Goal: Information Seeking & Learning: Learn about a topic

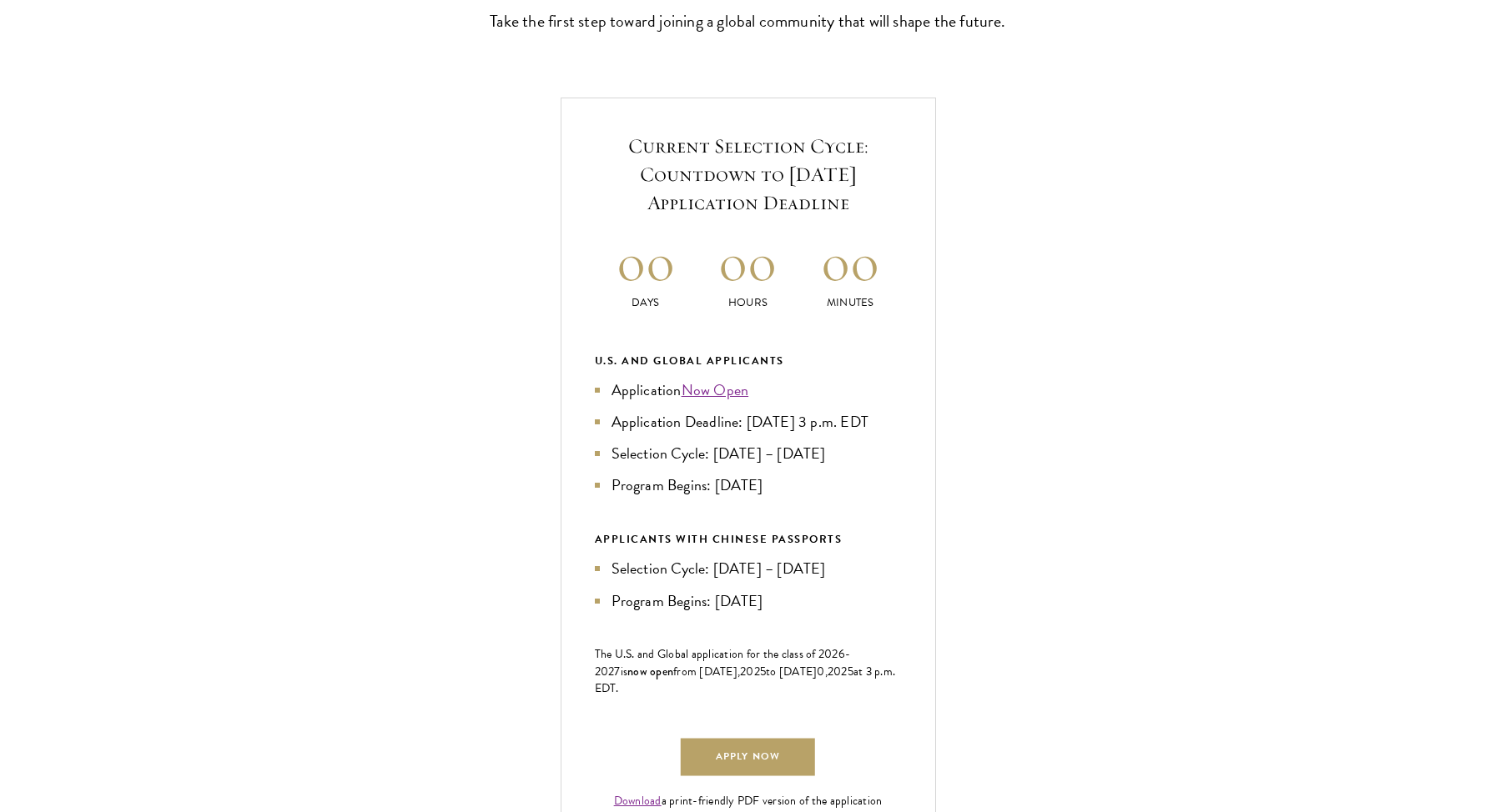
scroll to position [531, 0]
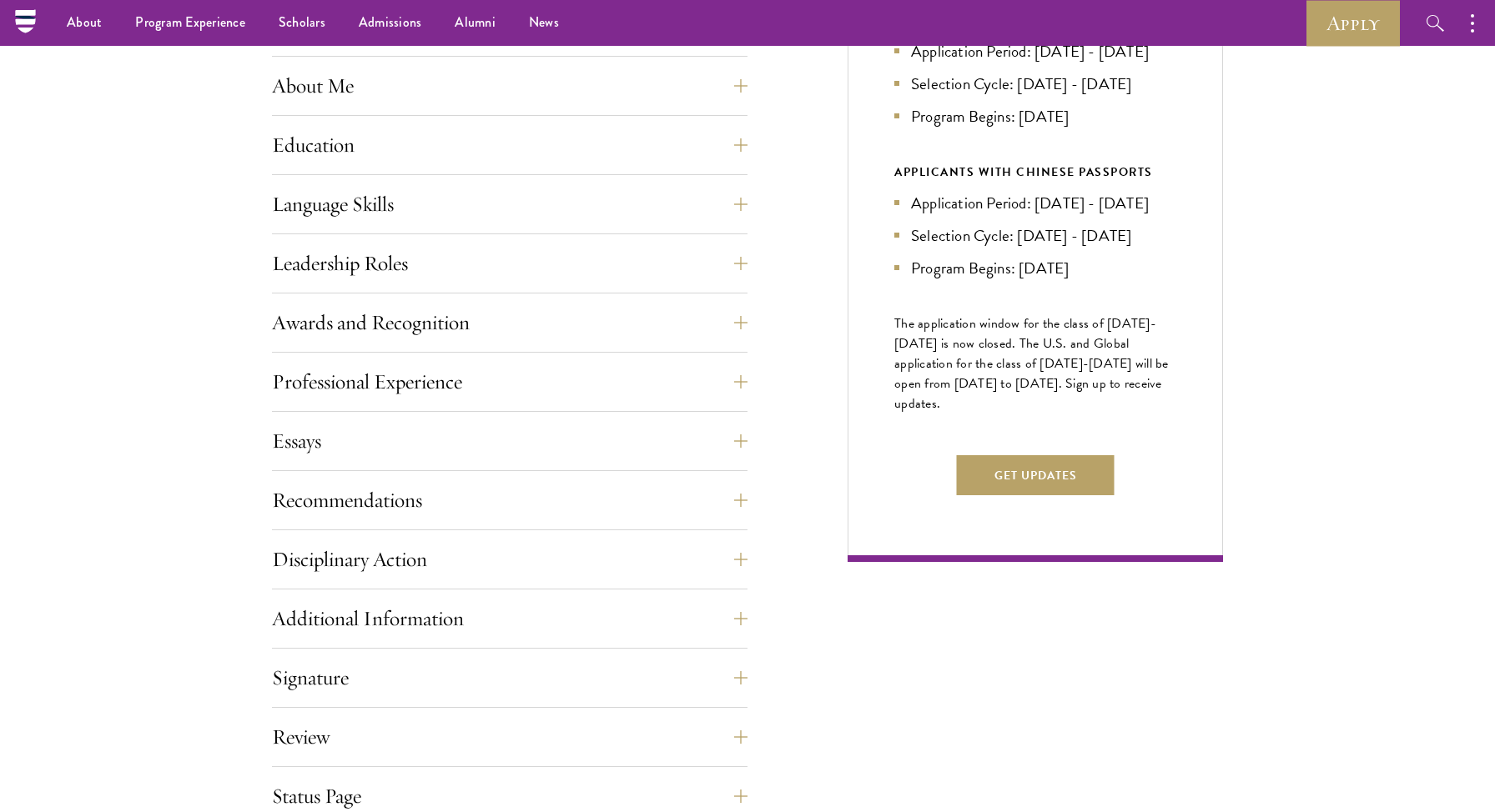
scroll to position [697, 0]
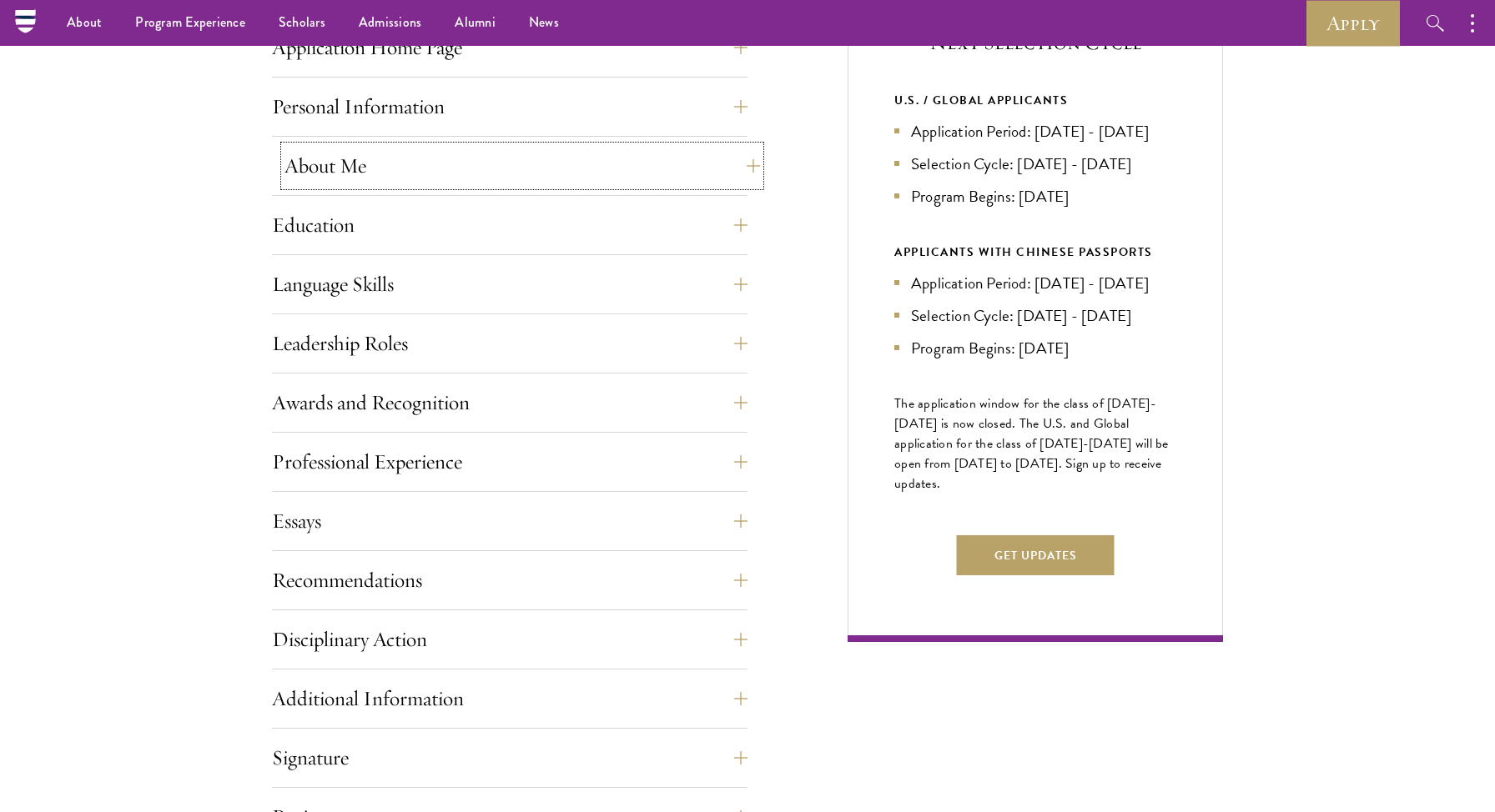
click at [559, 164] on button "About Me" at bounding box center [521, 166] width 475 height 40
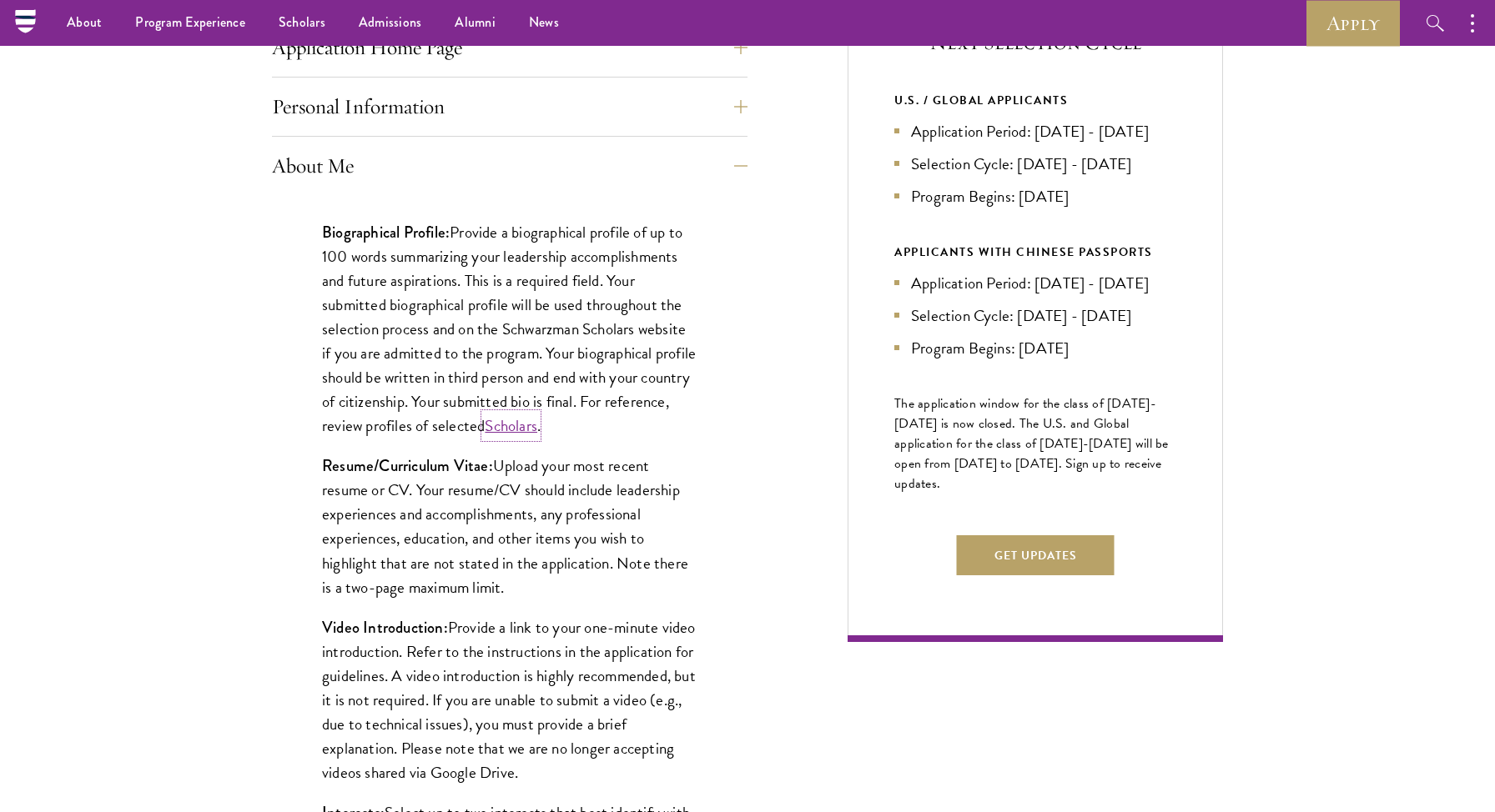
click at [537, 431] on link "Scholars" at bounding box center [510, 426] width 53 height 24
click at [668, 220] on p "Biographical Profile: Provide a biographical profile of up to 100 words summari…" at bounding box center [509, 330] width 375 height 219
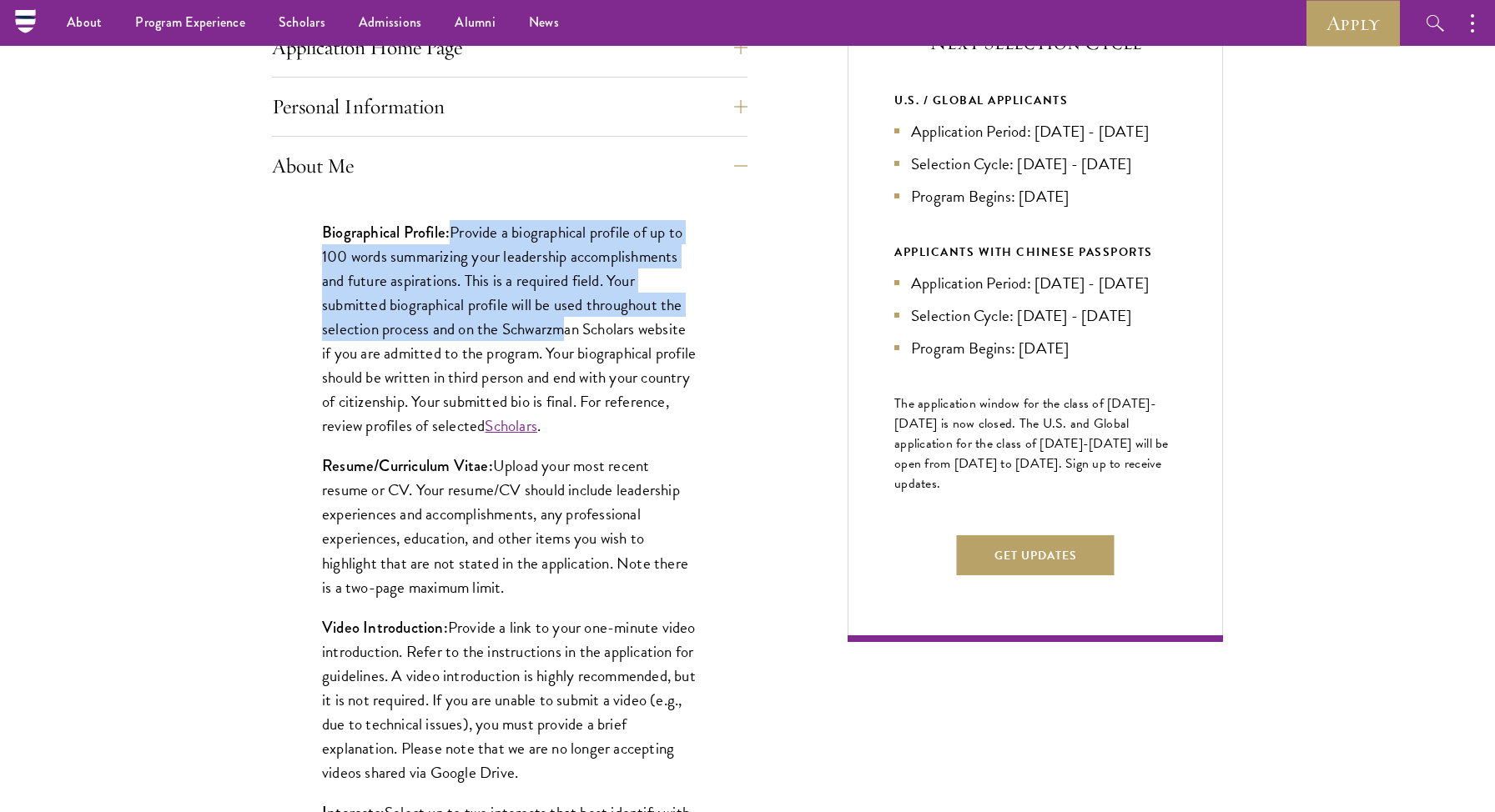
drag, startPoint x: 457, startPoint y: 228, endPoint x: 568, endPoint y: 327, distance: 148.7
click at [568, 327] on p "Biographical Profile: Provide a biographical profile of up to 100 words summari…" at bounding box center [509, 330] width 375 height 219
click at [627, 272] on p "Biographical Profile: Provide a biographical profile of up to 100 words summari…" at bounding box center [509, 330] width 375 height 219
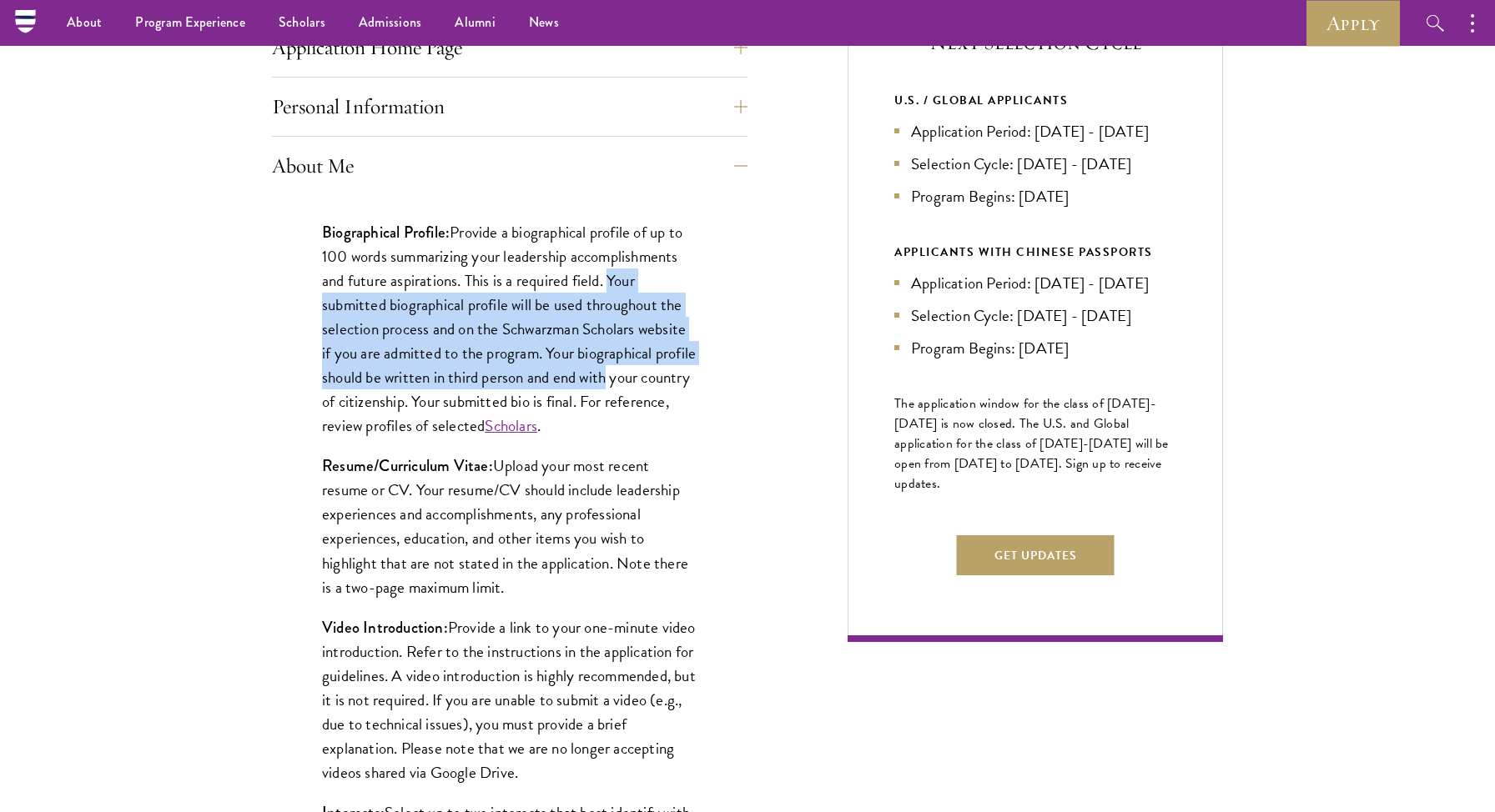
drag, startPoint x: 611, startPoint y: 275, endPoint x: 653, endPoint y: 379, distance: 112.2
click at [653, 379] on p "Biographical Profile: Provide a biographical profile of up to 100 words summari…" at bounding box center [509, 330] width 375 height 219
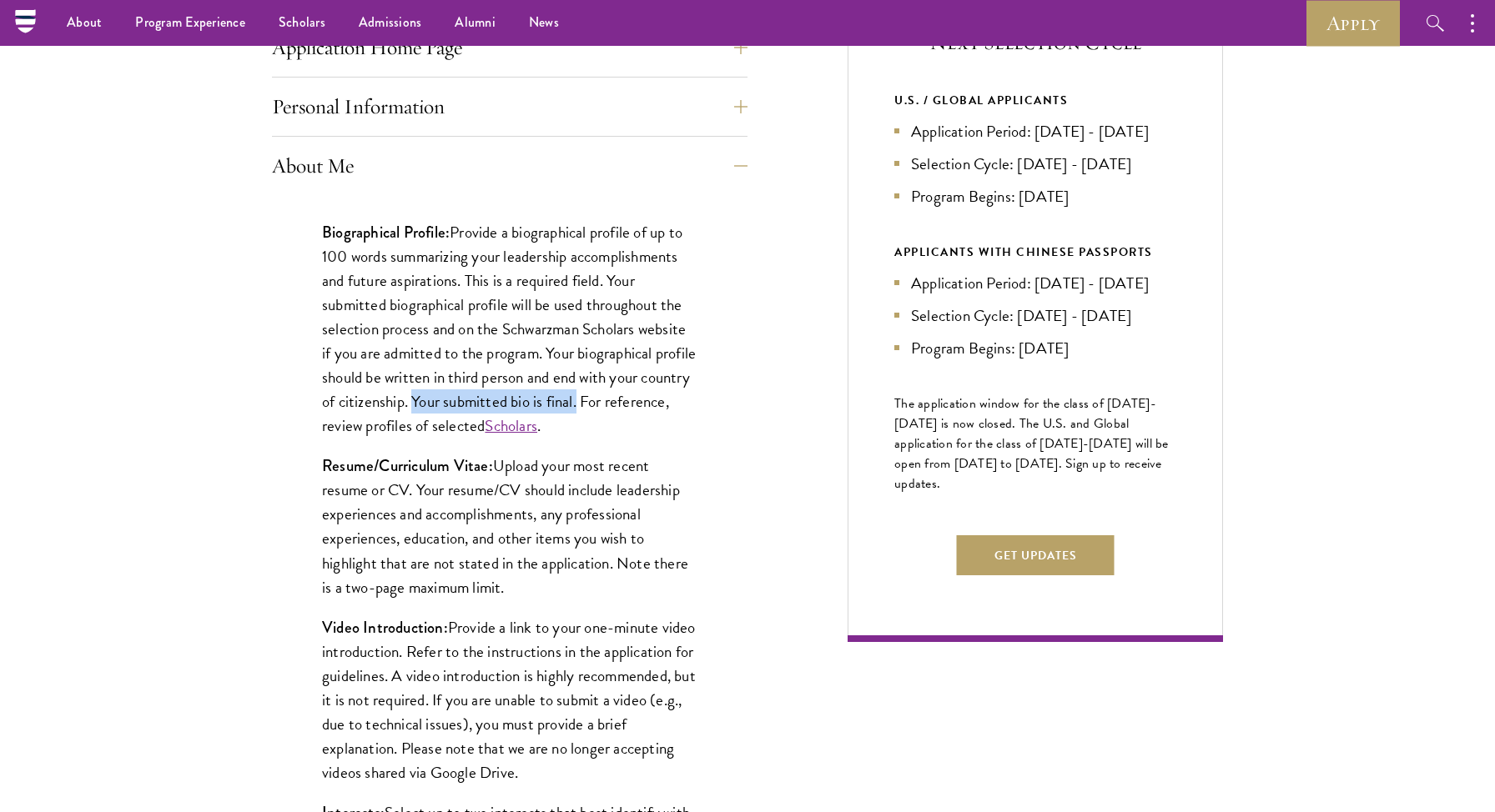
drag, startPoint x: 632, startPoint y: 399, endPoint x: 466, endPoint y: 394, distance: 166.1
click at [466, 394] on p "Biographical Profile: Provide a biographical profile of up to 100 words summari…" at bounding box center [509, 330] width 375 height 219
click at [537, 427] on link "Scholars" at bounding box center [510, 426] width 53 height 24
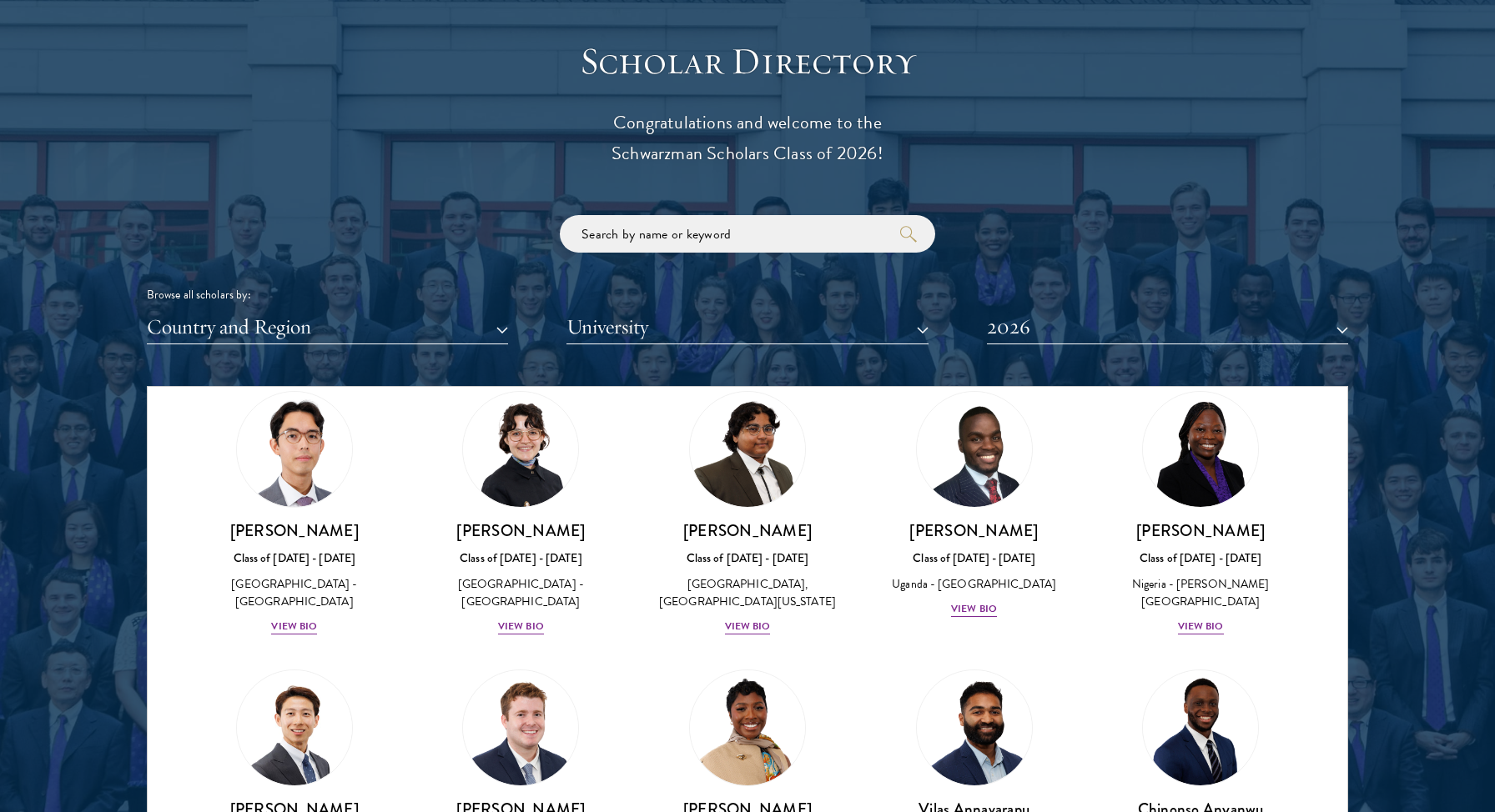
scroll to position [1902, 0]
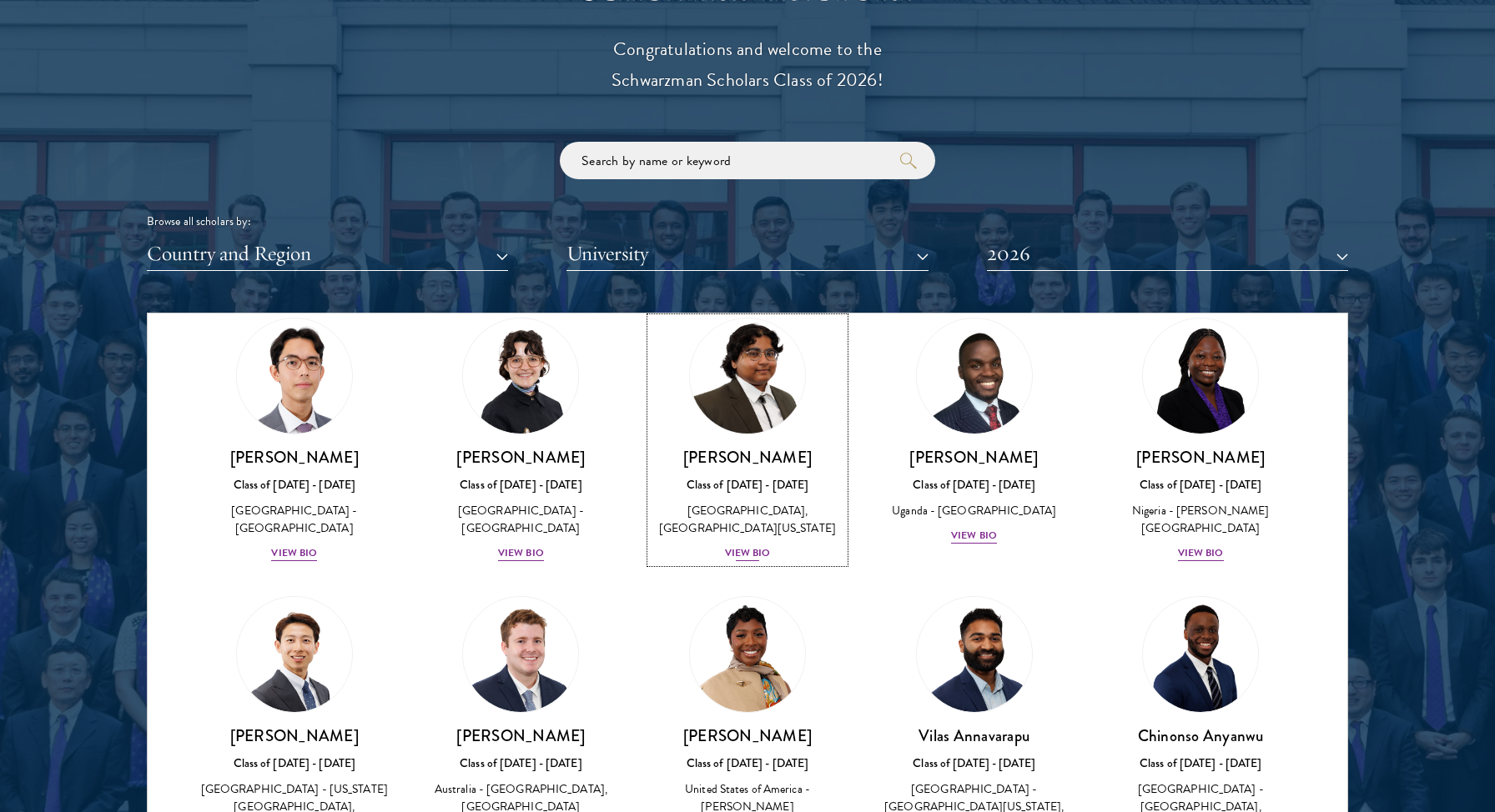
click at [752, 561] on div "View Bio" at bounding box center [748, 553] width 46 height 16
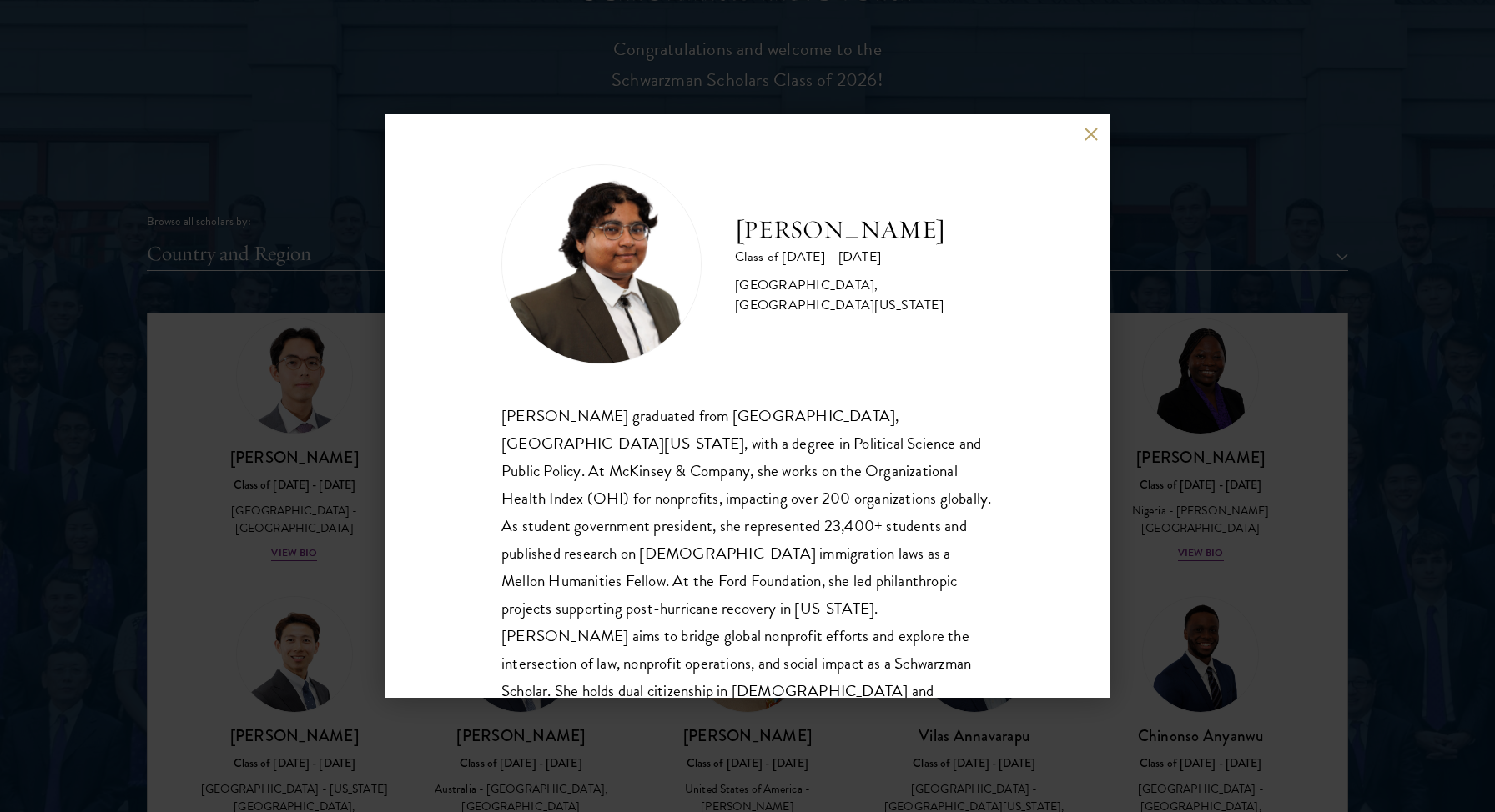
click at [1094, 131] on button at bounding box center [1090, 133] width 14 height 14
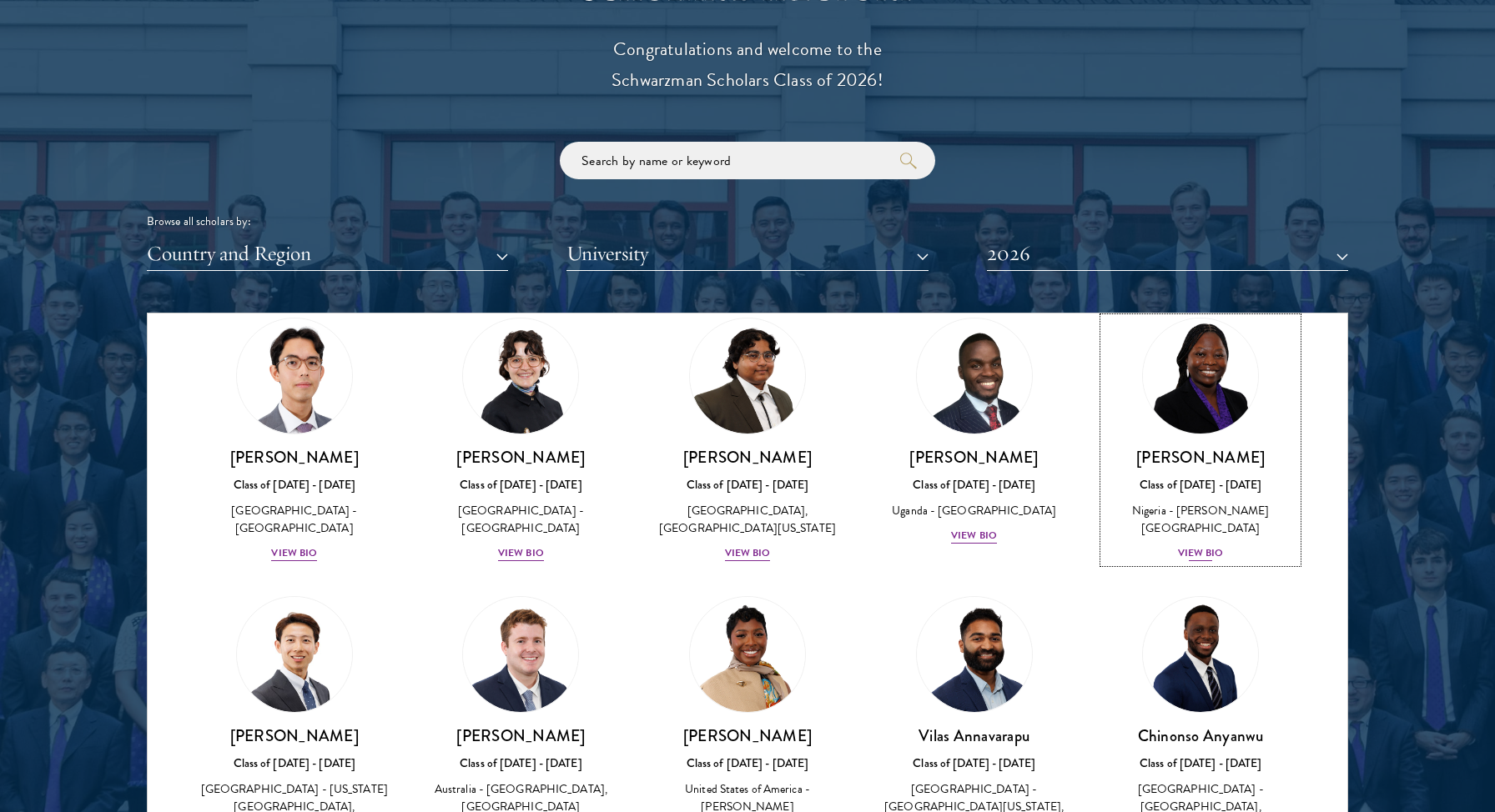
click at [1202, 546] on div "View Bio" at bounding box center [1201, 553] width 46 height 16
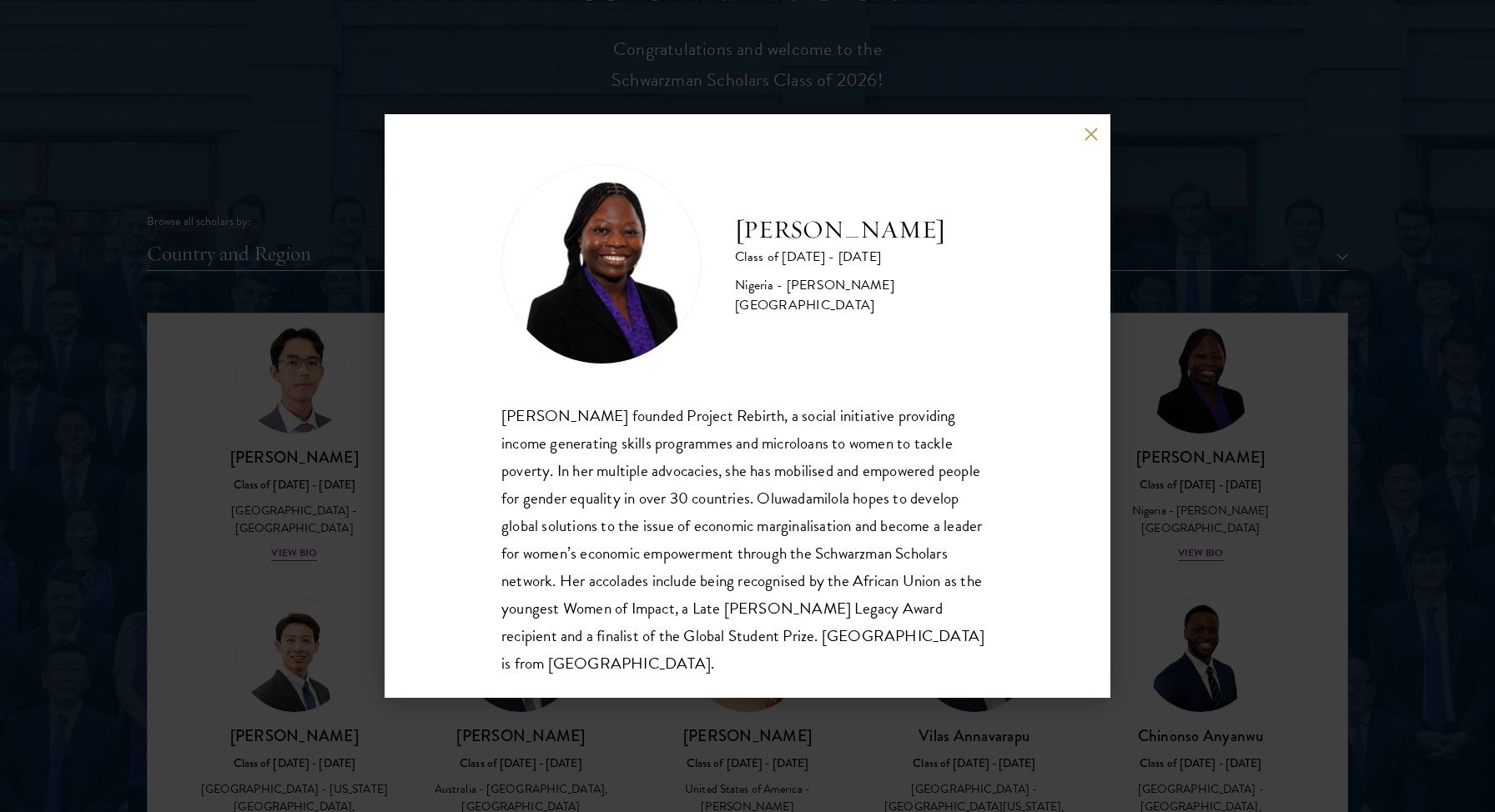
click at [1082, 138] on div "Oluwadamilola Akintewe Class of 2025 - 2026 Nigeria - Adekunle Ajasin Universit…" at bounding box center [748, 406] width 726 height 583
click at [1088, 135] on button at bounding box center [1090, 133] width 14 height 14
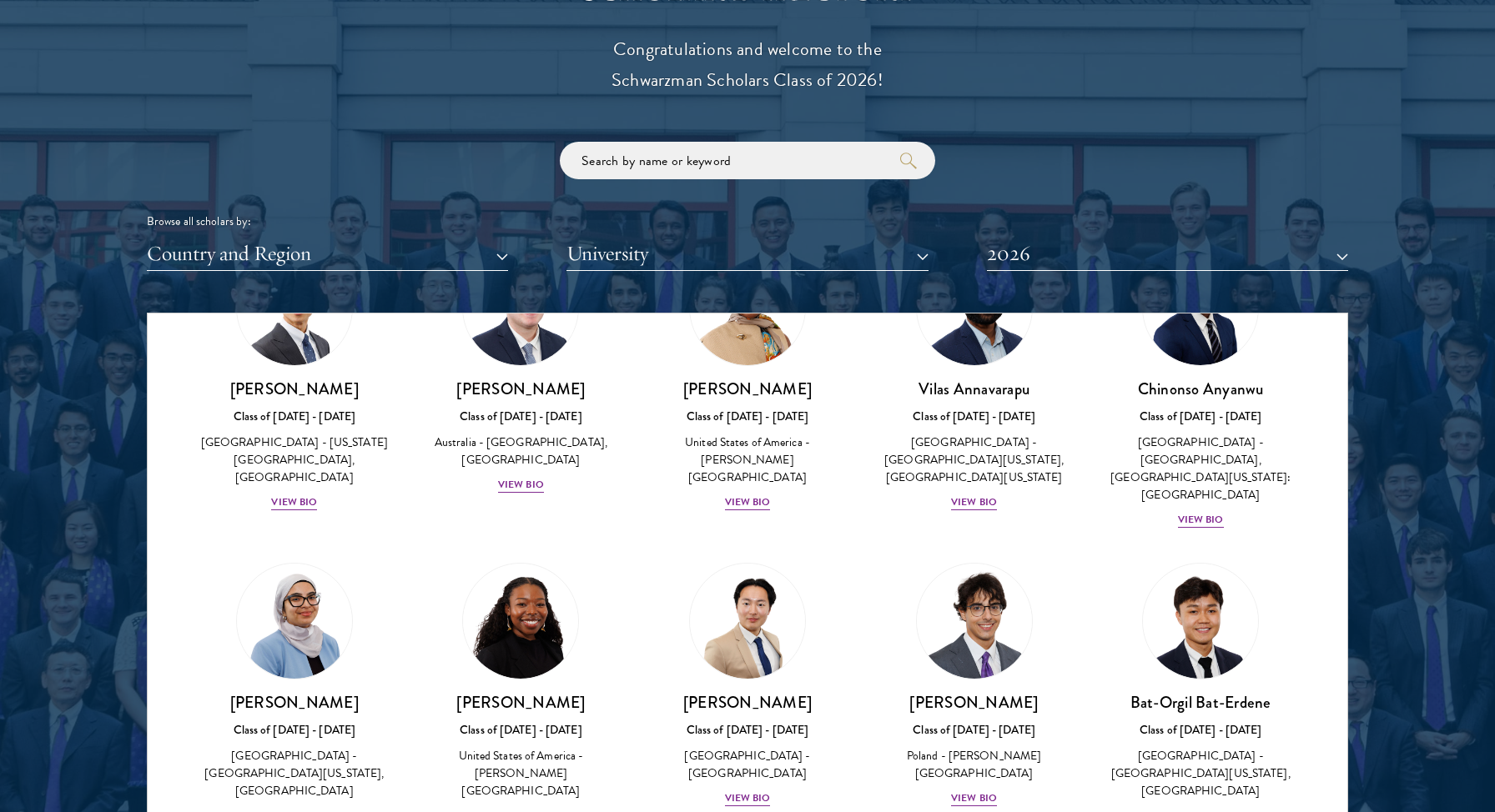
scroll to position [715, 0]
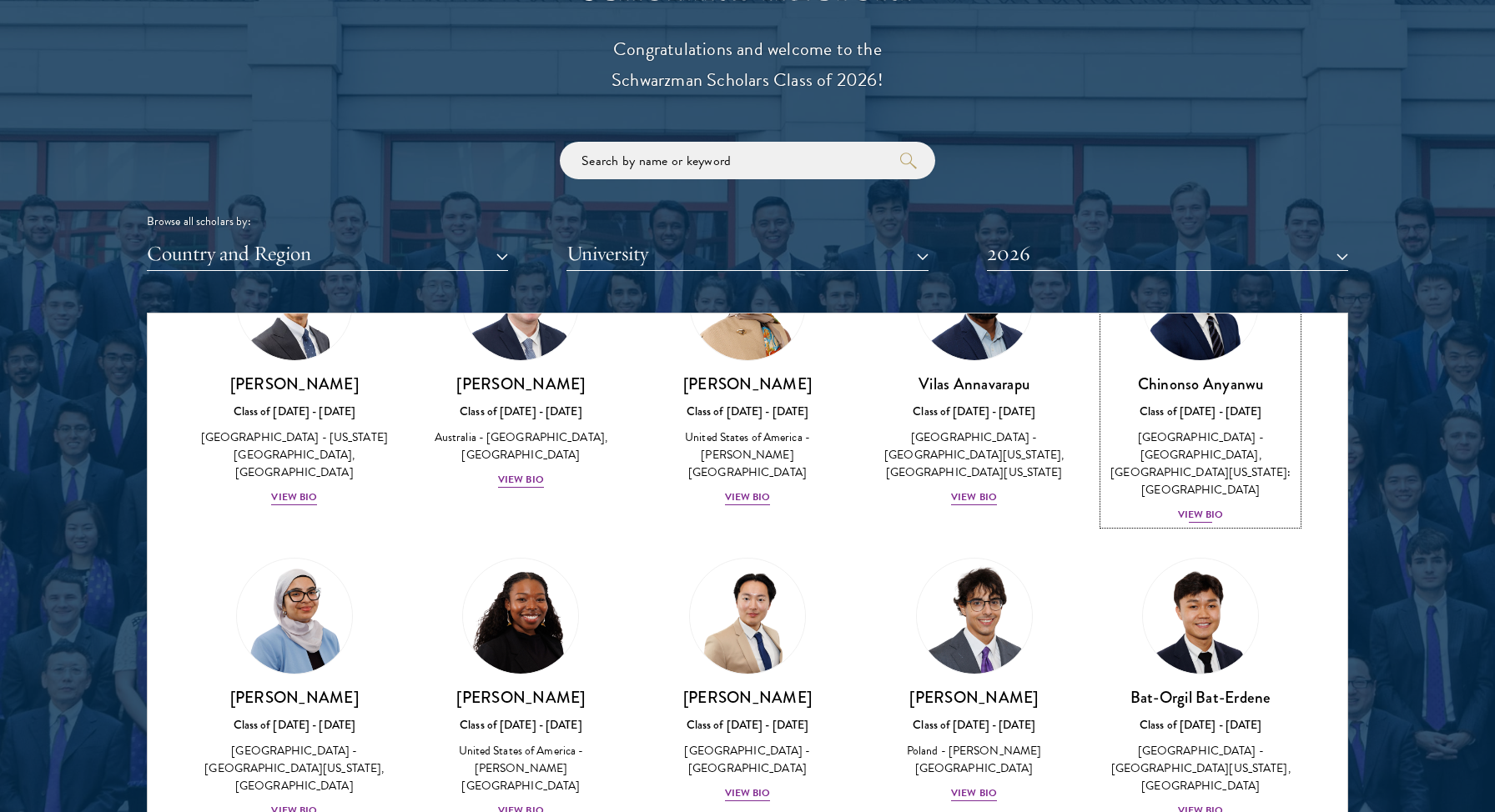
click at [1197, 511] on div "View Bio" at bounding box center [1201, 515] width 46 height 16
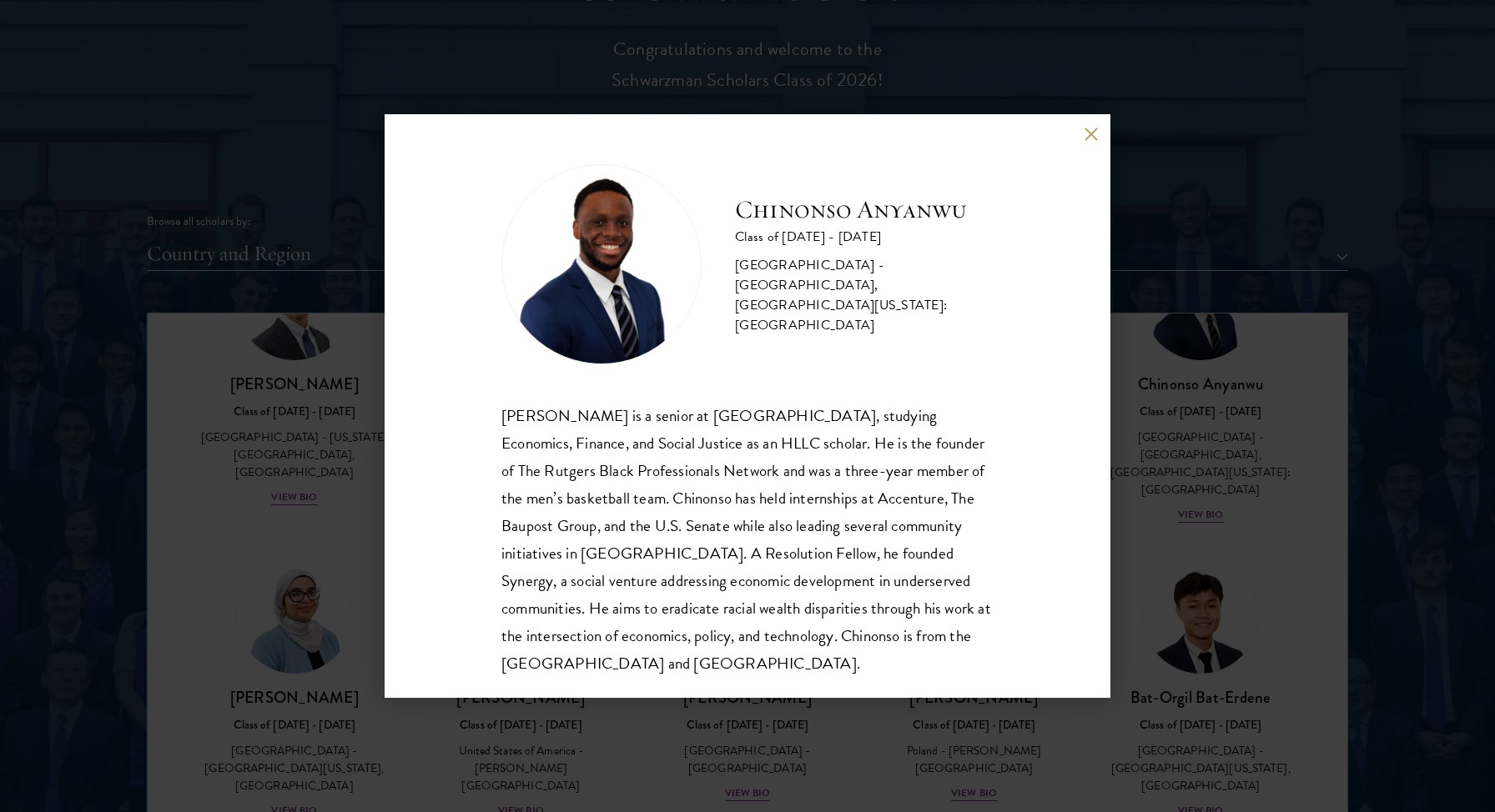
click at [1091, 127] on button at bounding box center [1090, 133] width 14 height 14
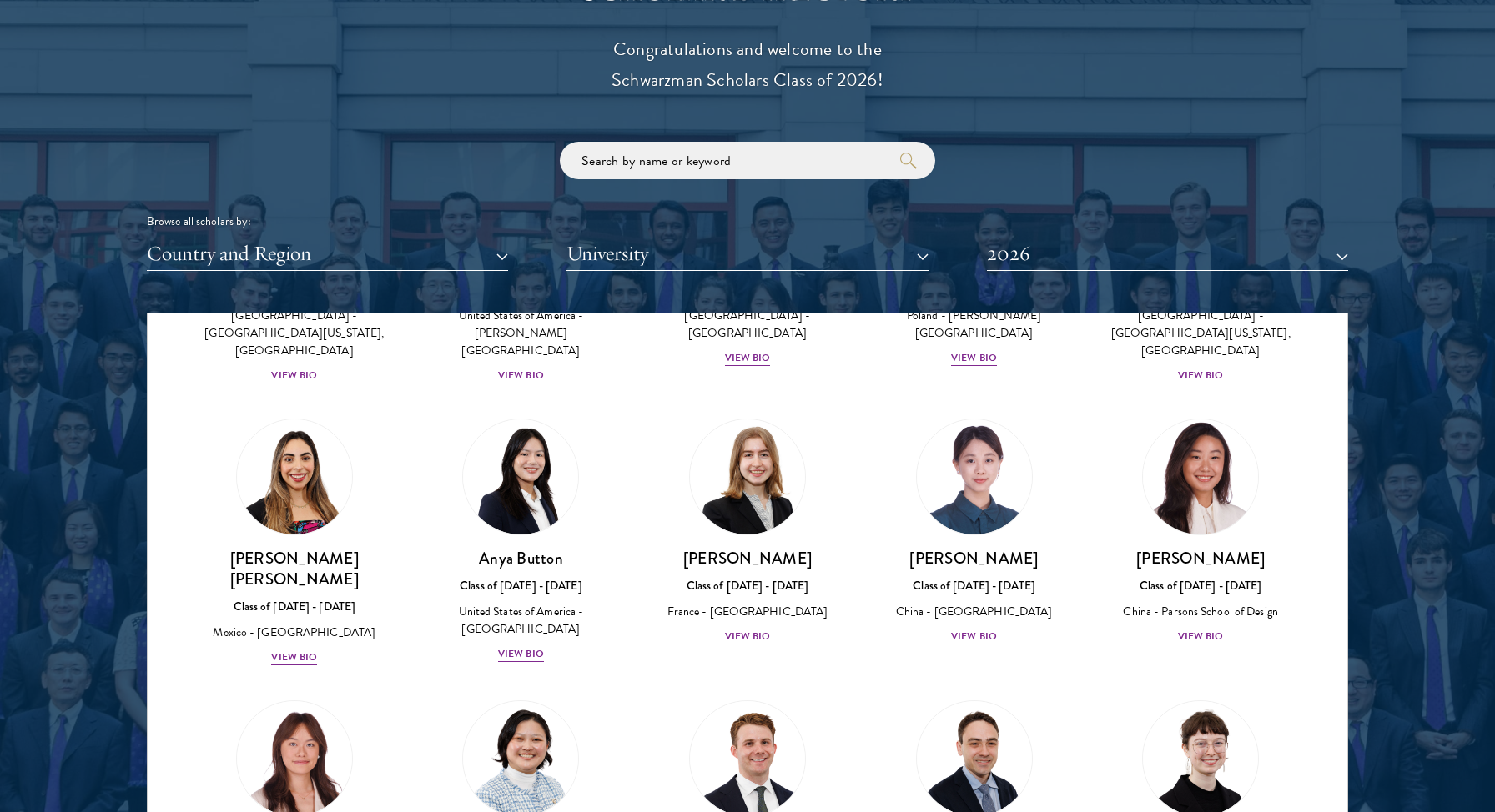
scroll to position [1364, 0]
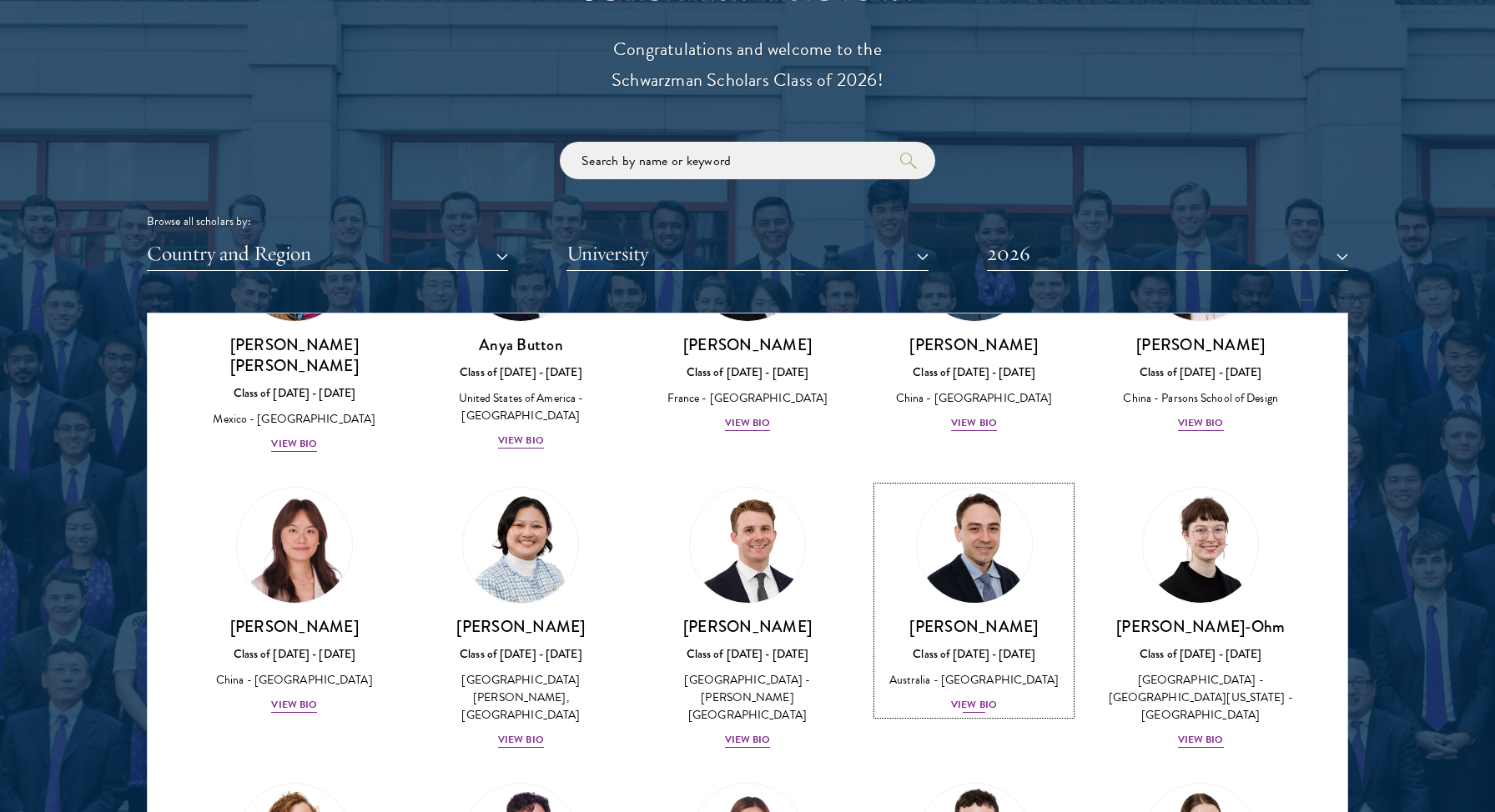
click at [983, 697] on div "View Bio" at bounding box center [974, 705] width 46 height 16
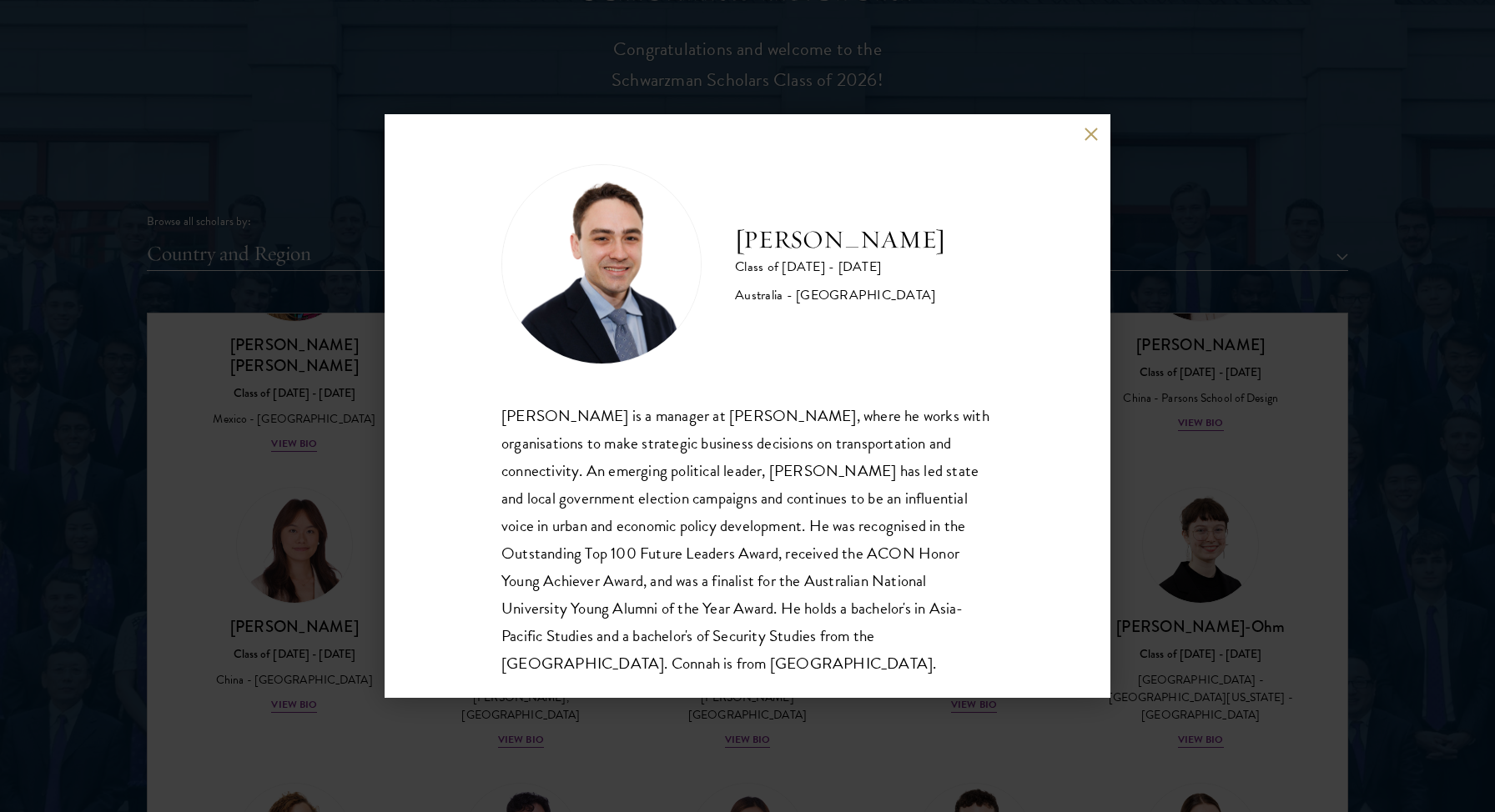
click at [1083, 139] on div "David Connah Class of 2025 - 2026 Australia - Australian National University Da…" at bounding box center [748, 406] width 726 height 583
click at [1099, 132] on div "David Connah Class of 2025 - 2026 Australia - Australian National University Da…" at bounding box center [748, 406] width 726 height 583
click at [1094, 132] on button at bounding box center [1090, 133] width 14 height 14
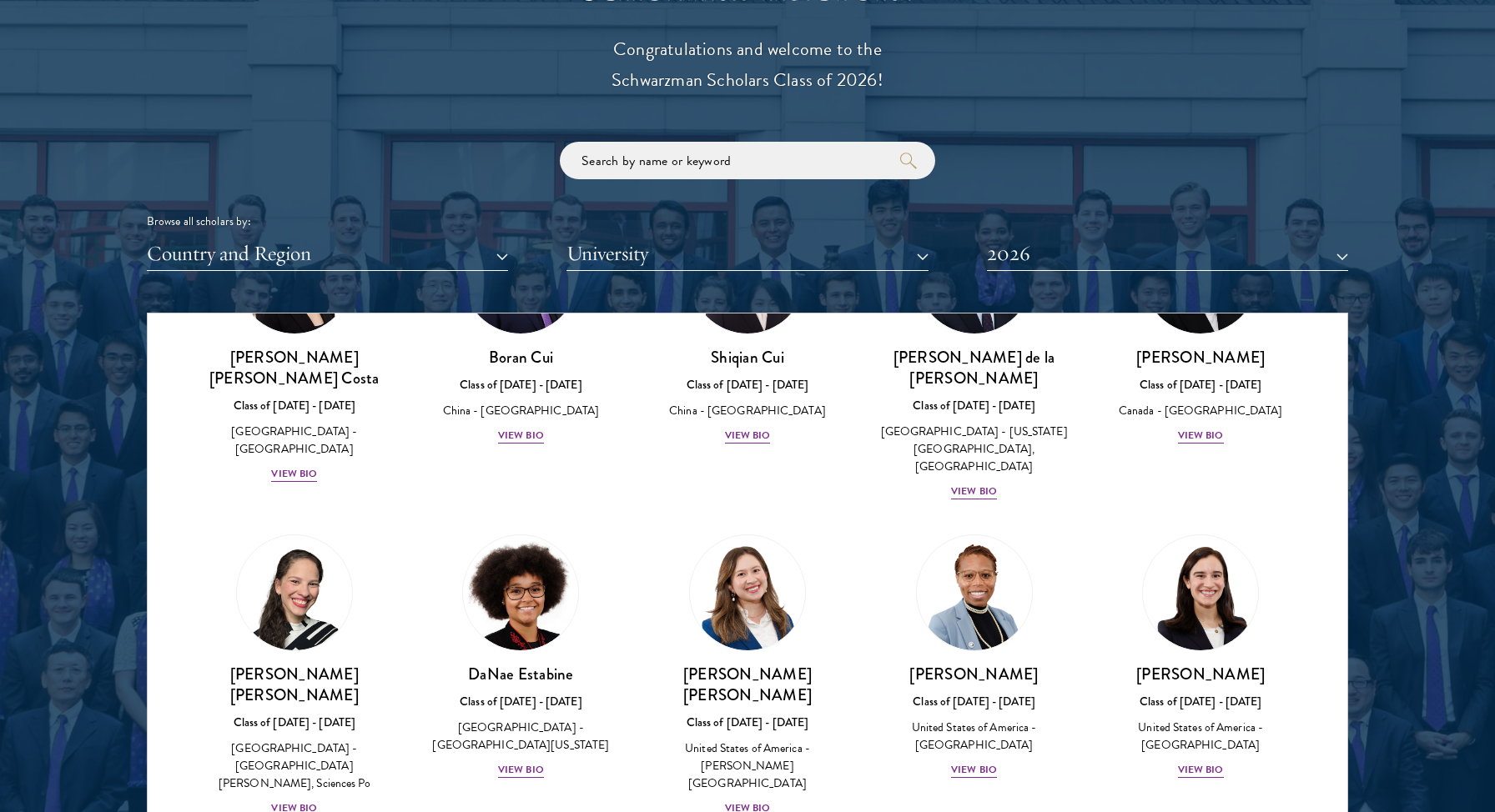
scroll to position [2070, 0]
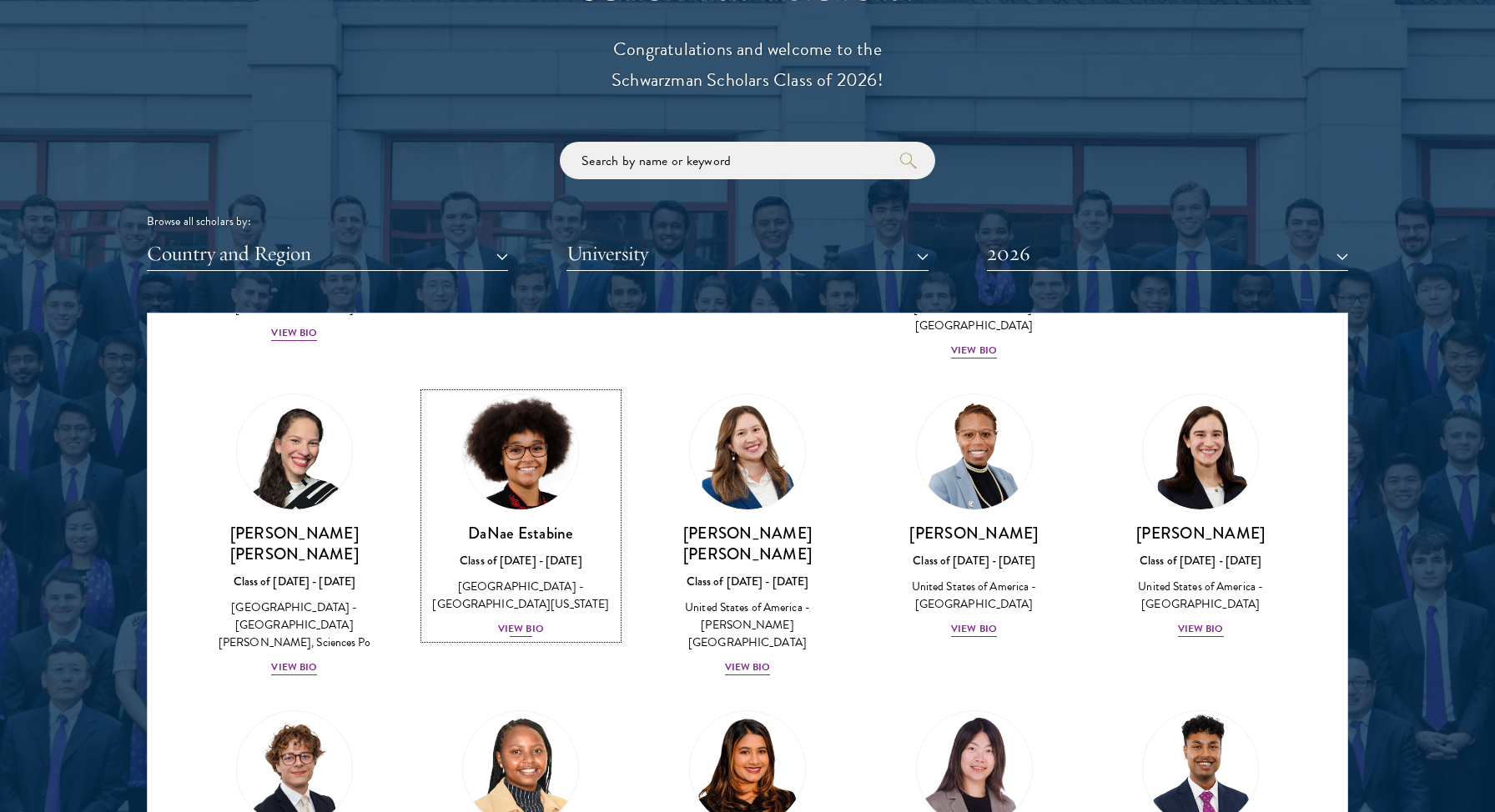
click at [517, 621] on div "View Bio" at bounding box center [521, 629] width 46 height 16
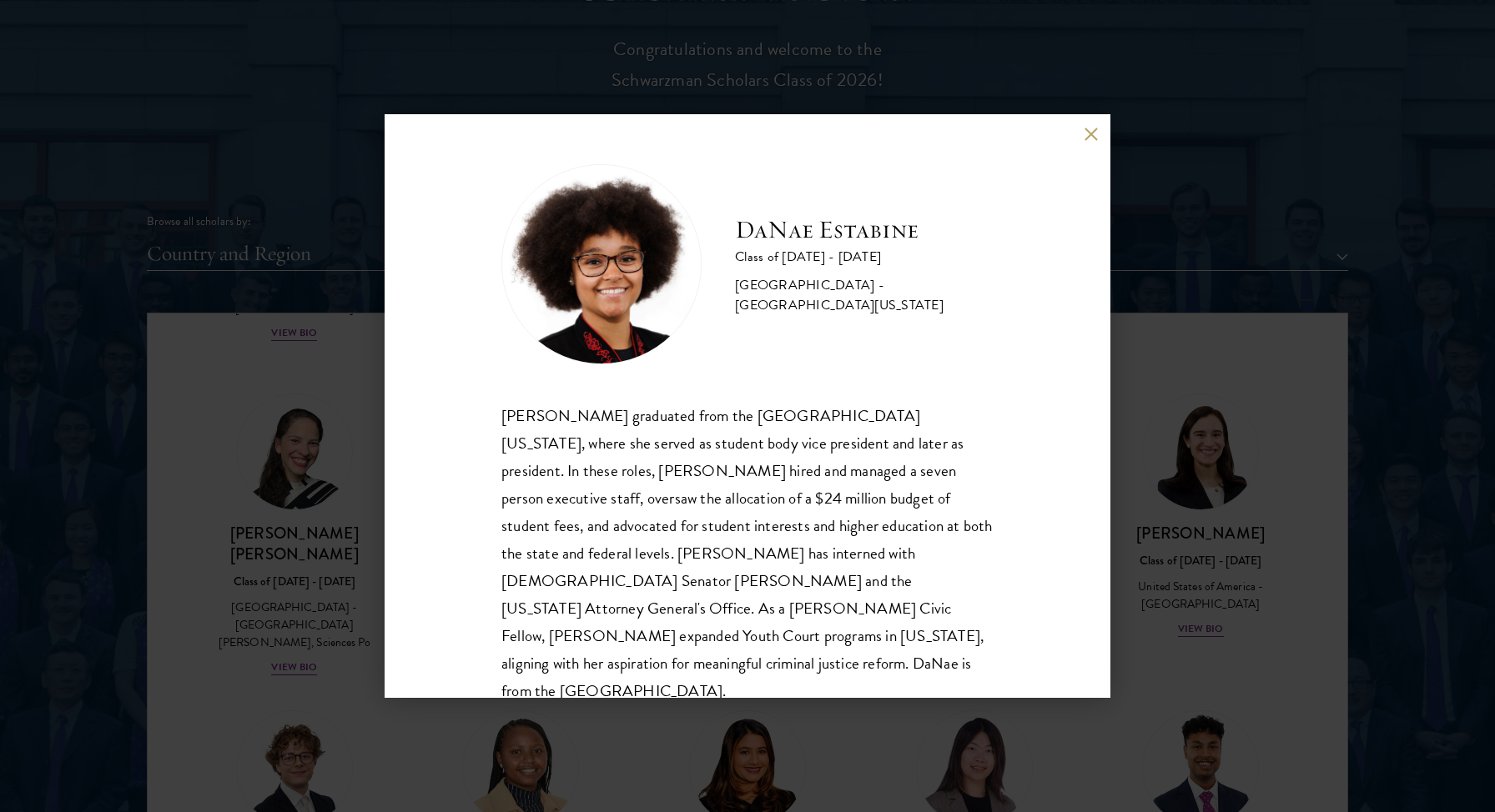
click at [1089, 131] on button at bounding box center [1090, 133] width 14 height 14
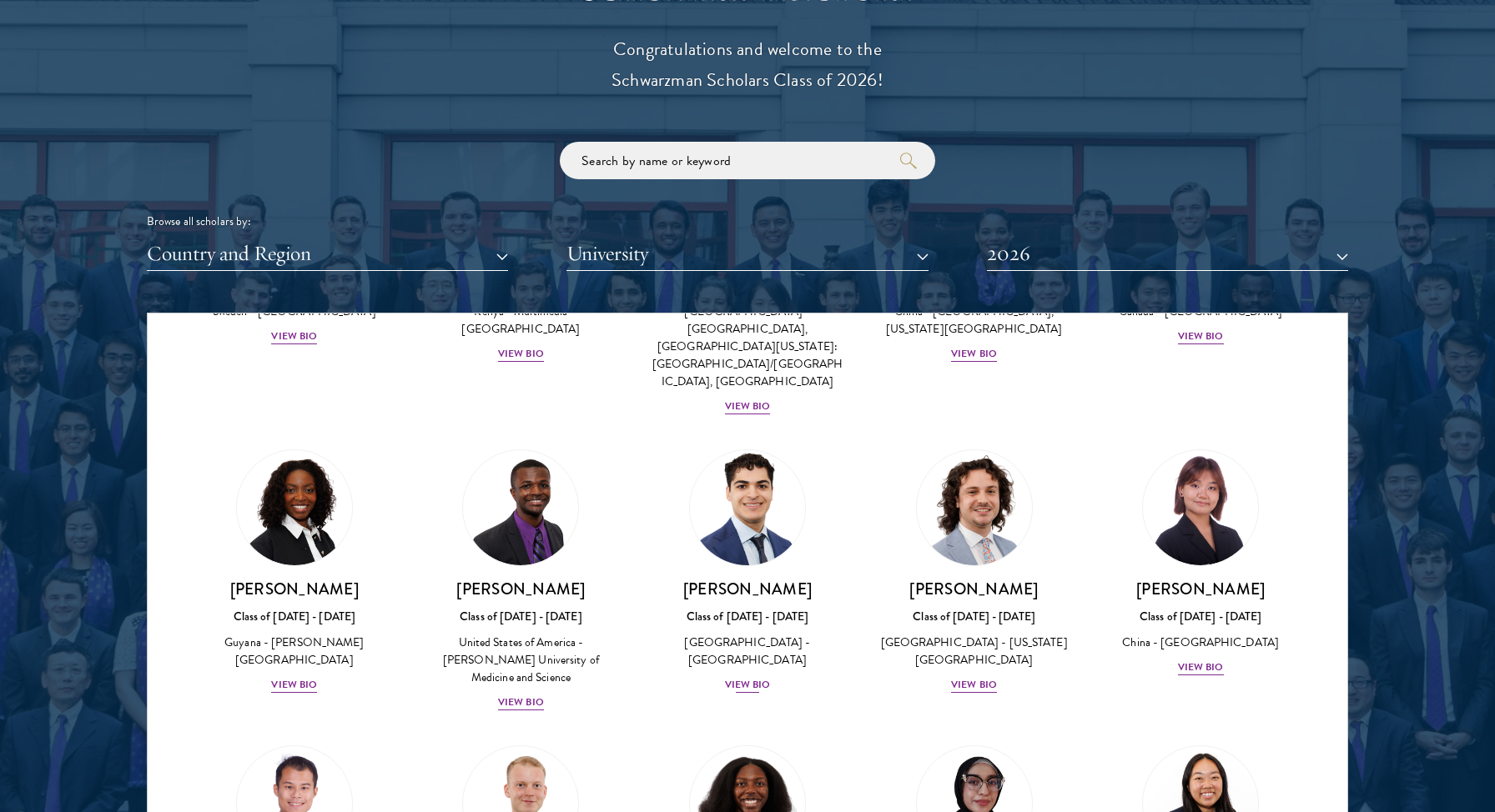
scroll to position [2749, 0]
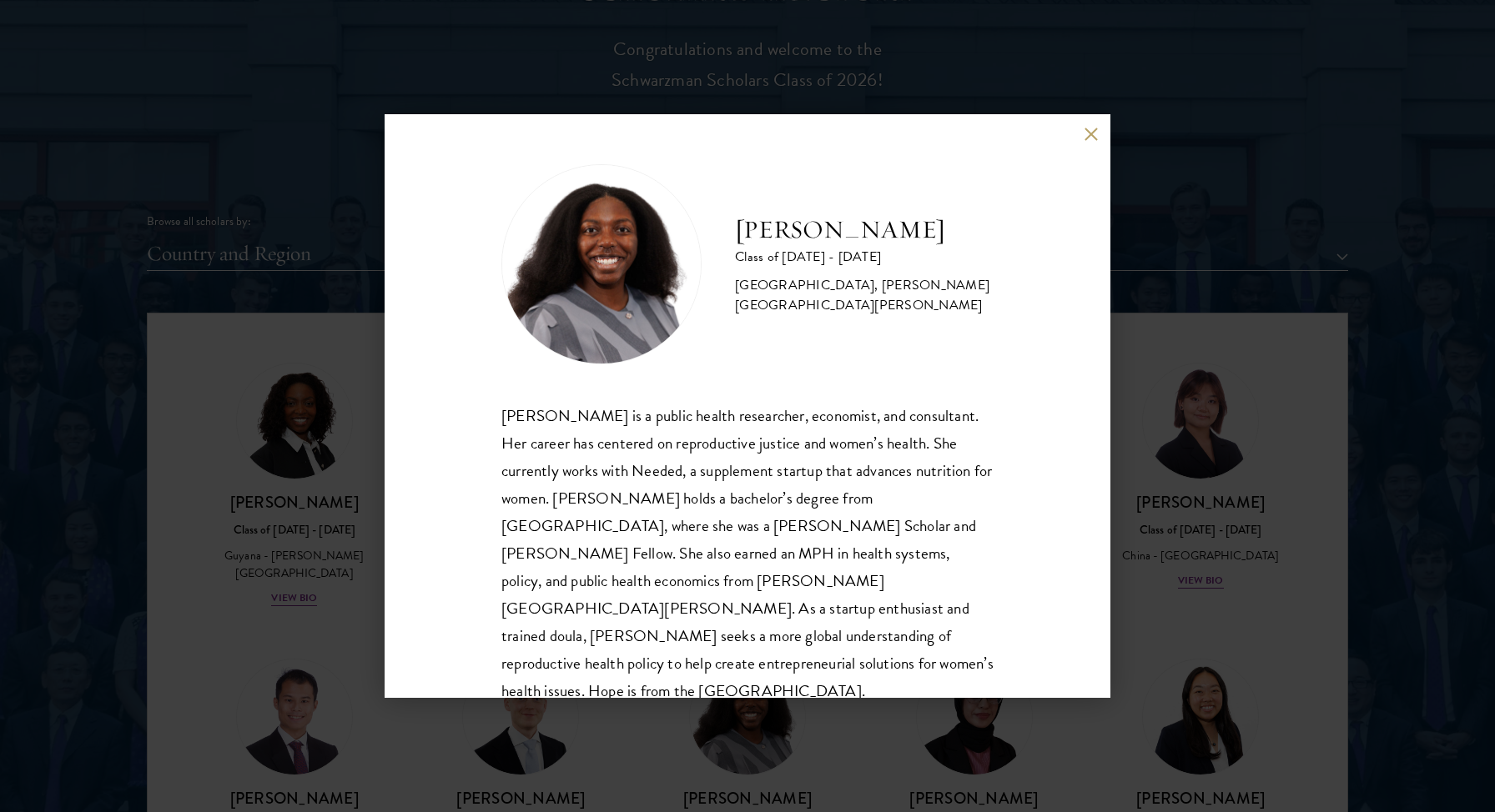
click at [1097, 136] on button at bounding box center [1090, 133] width 14 height 14
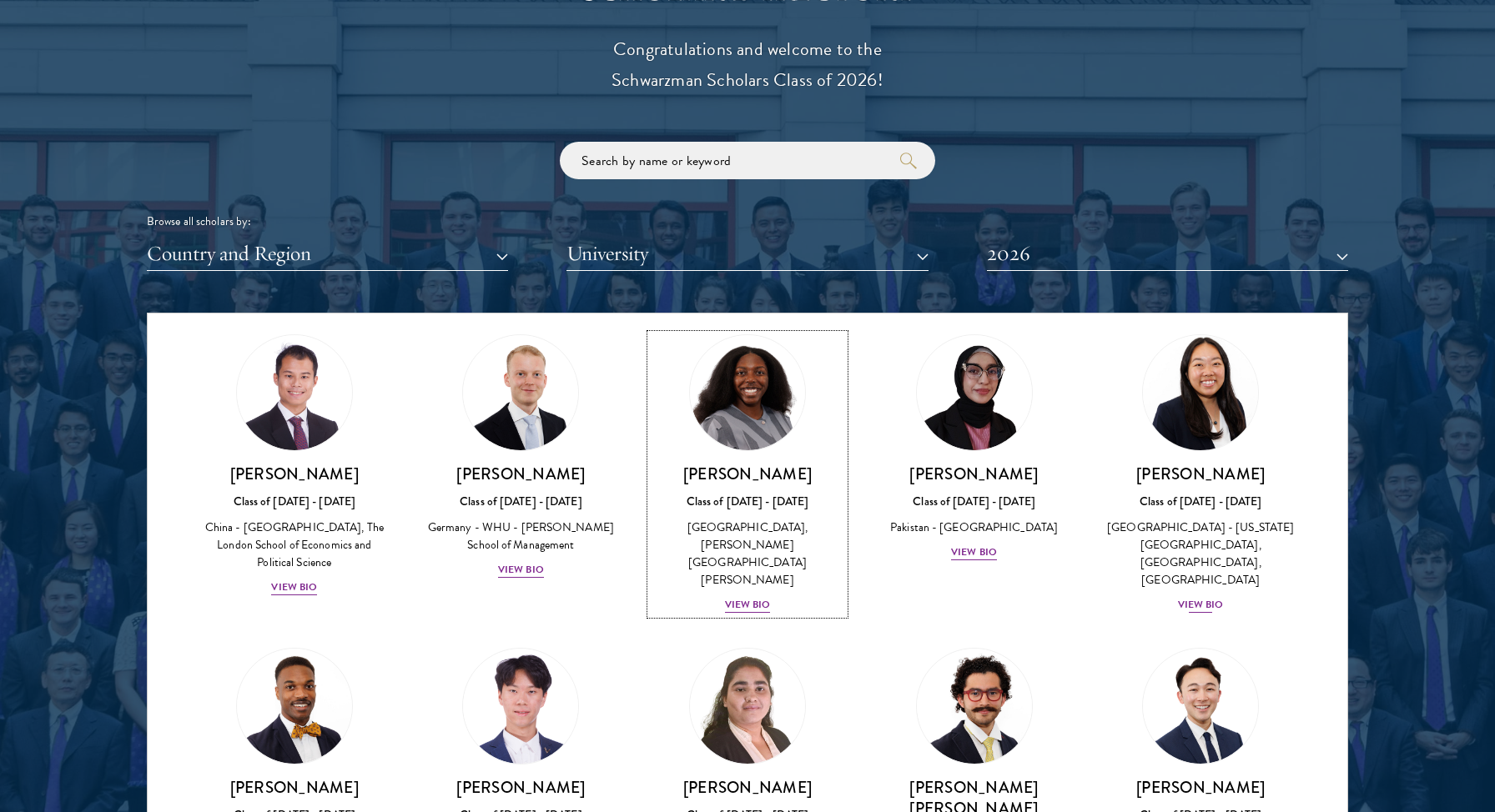
scroll to position [3114, 0]
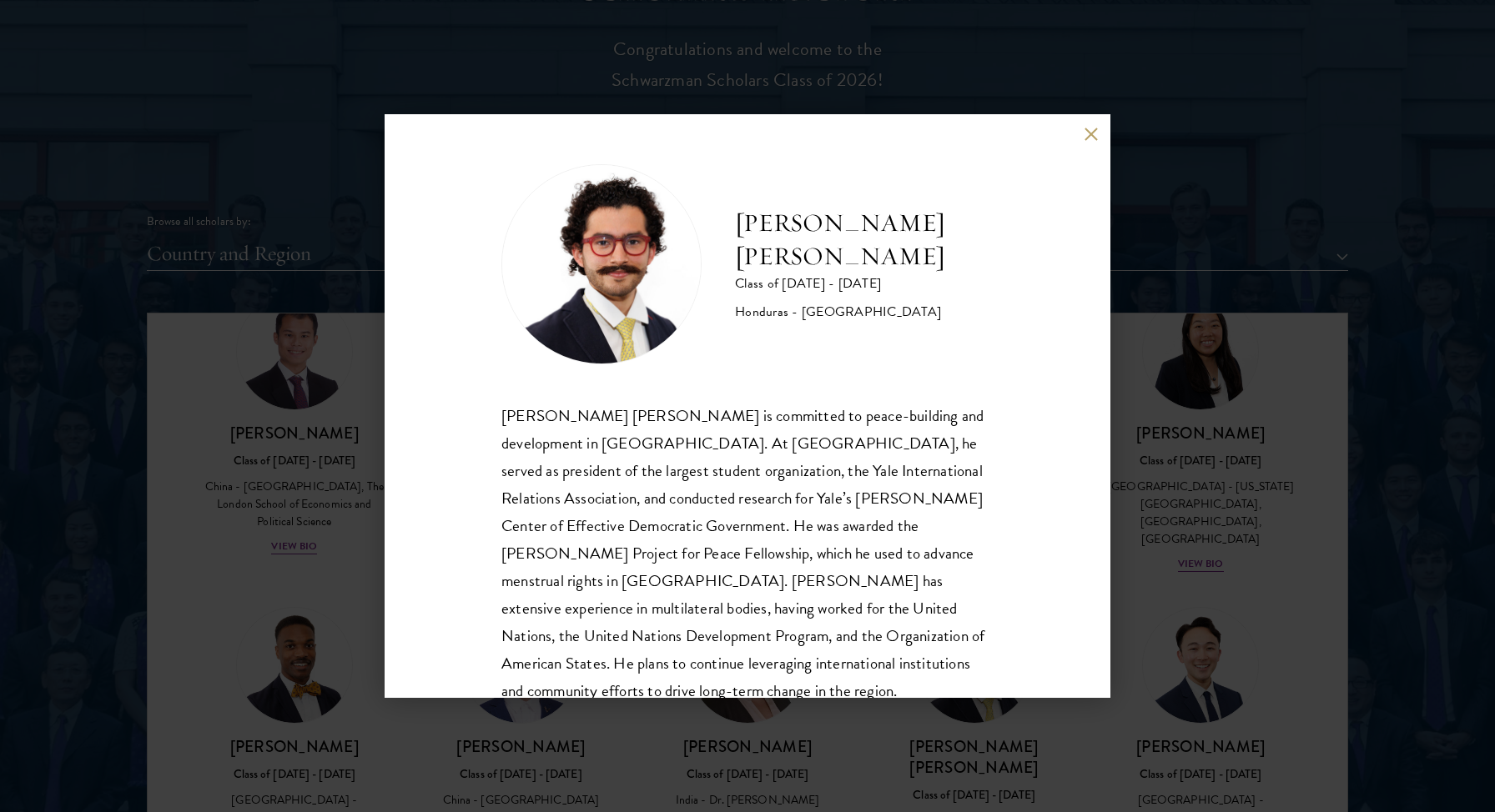
scroll to position [56, 0]
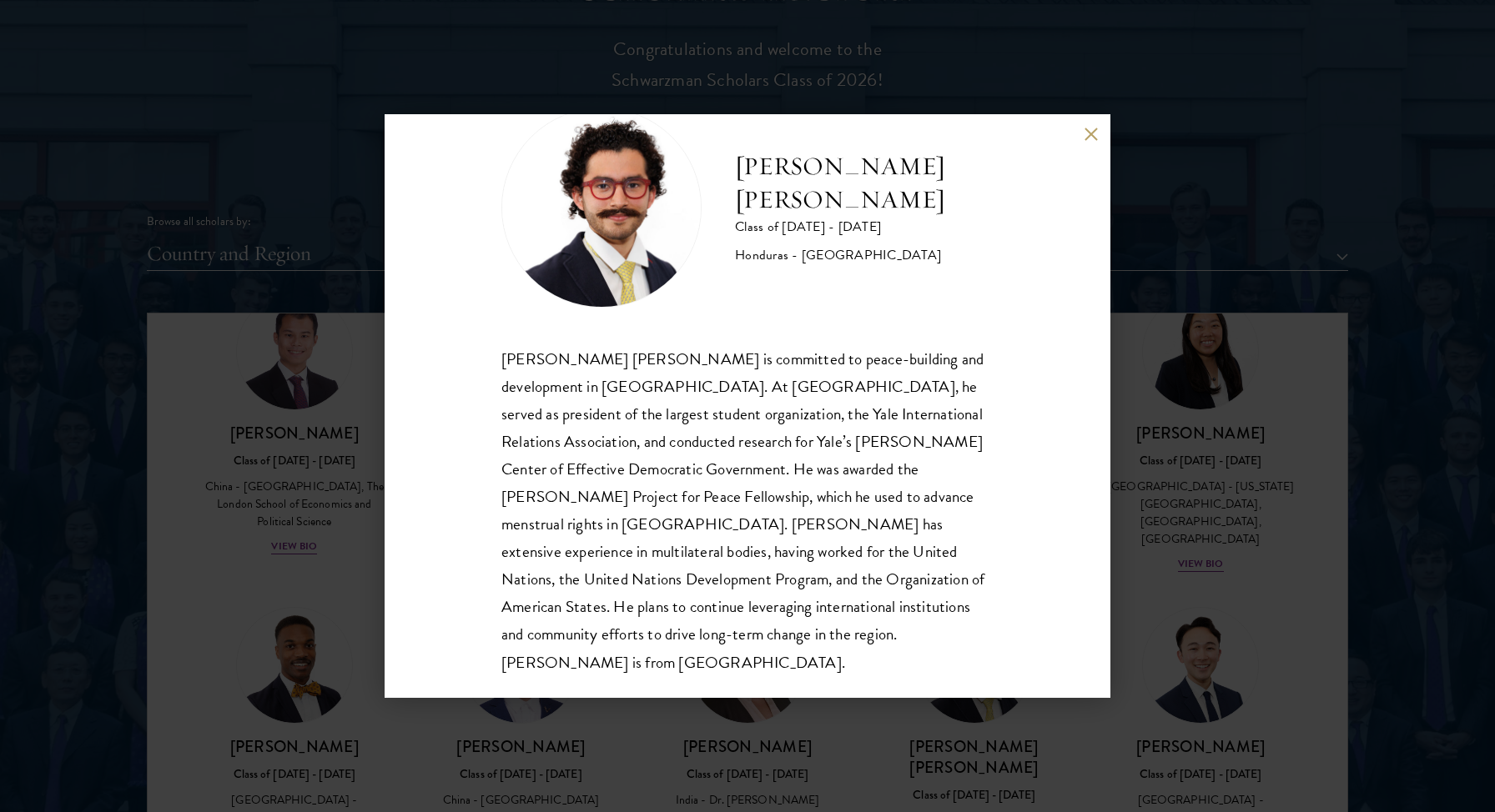
click at [1087, 140] on button at bounding box center [1090, 133] width 14 height 14
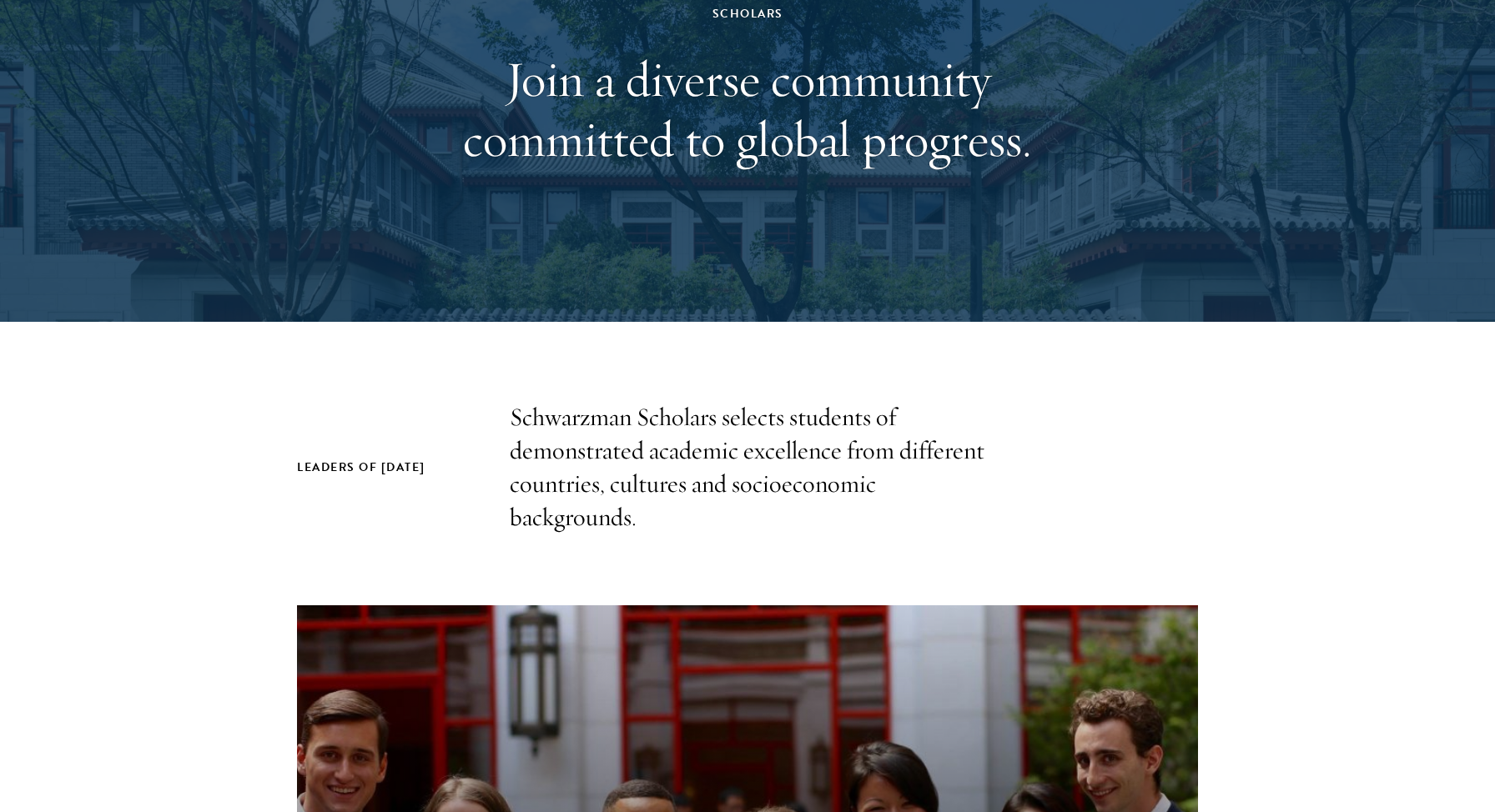
scroll to position [249, 0]
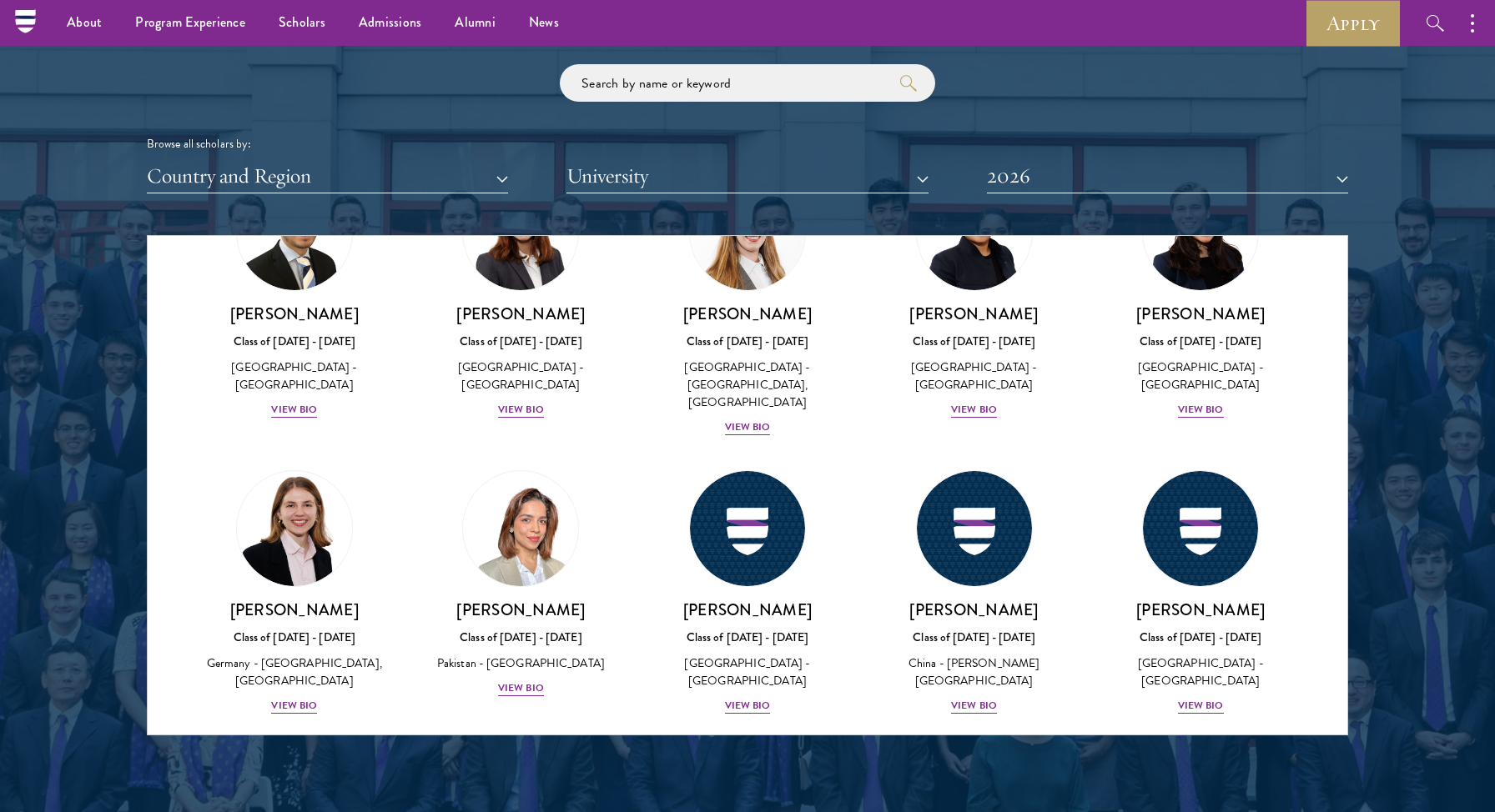
scroll to position [3867, 0]
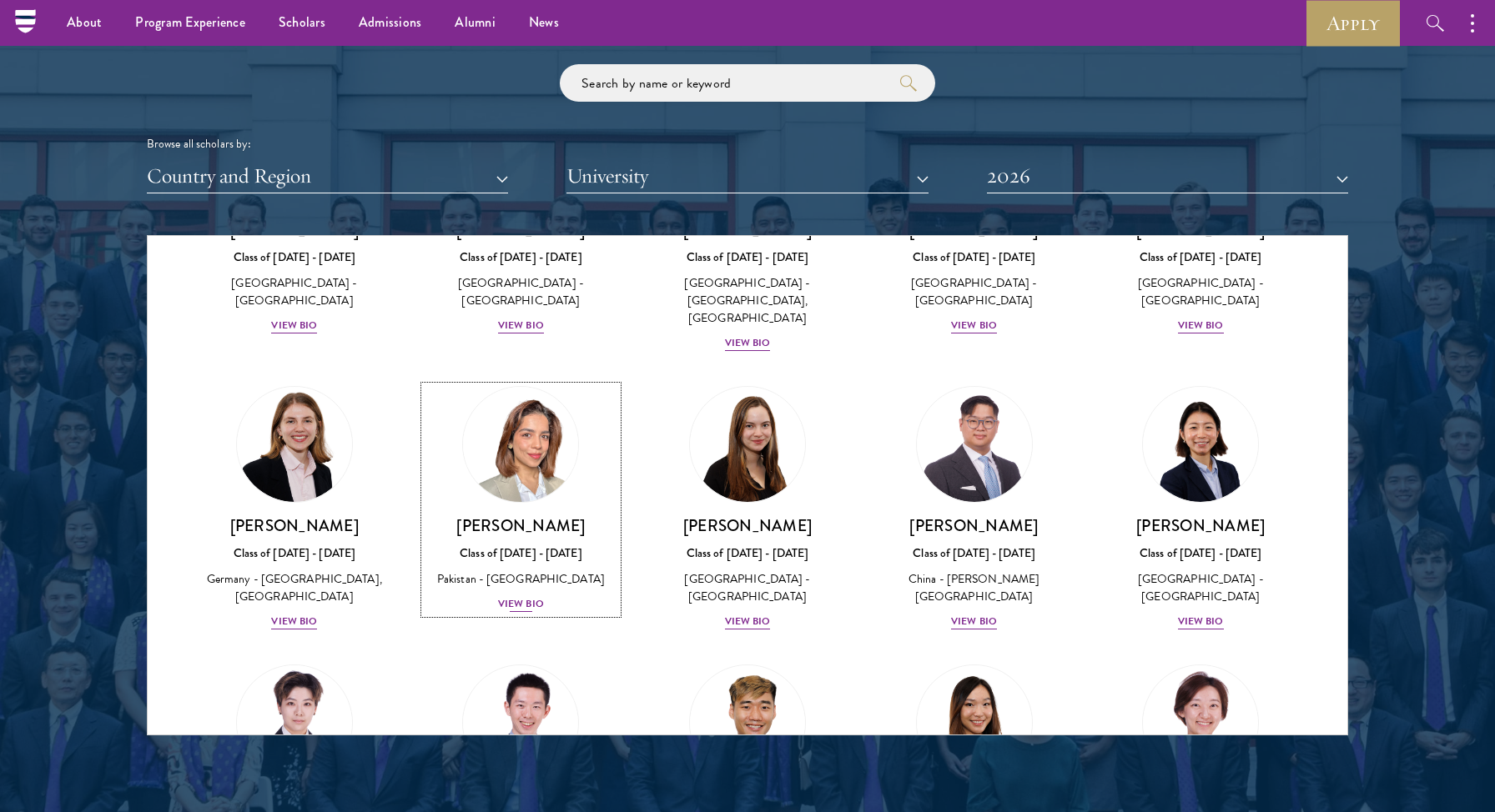
click at [534, 596] on div "View Bio" at bounding box center [521, 604] width 46 height 16
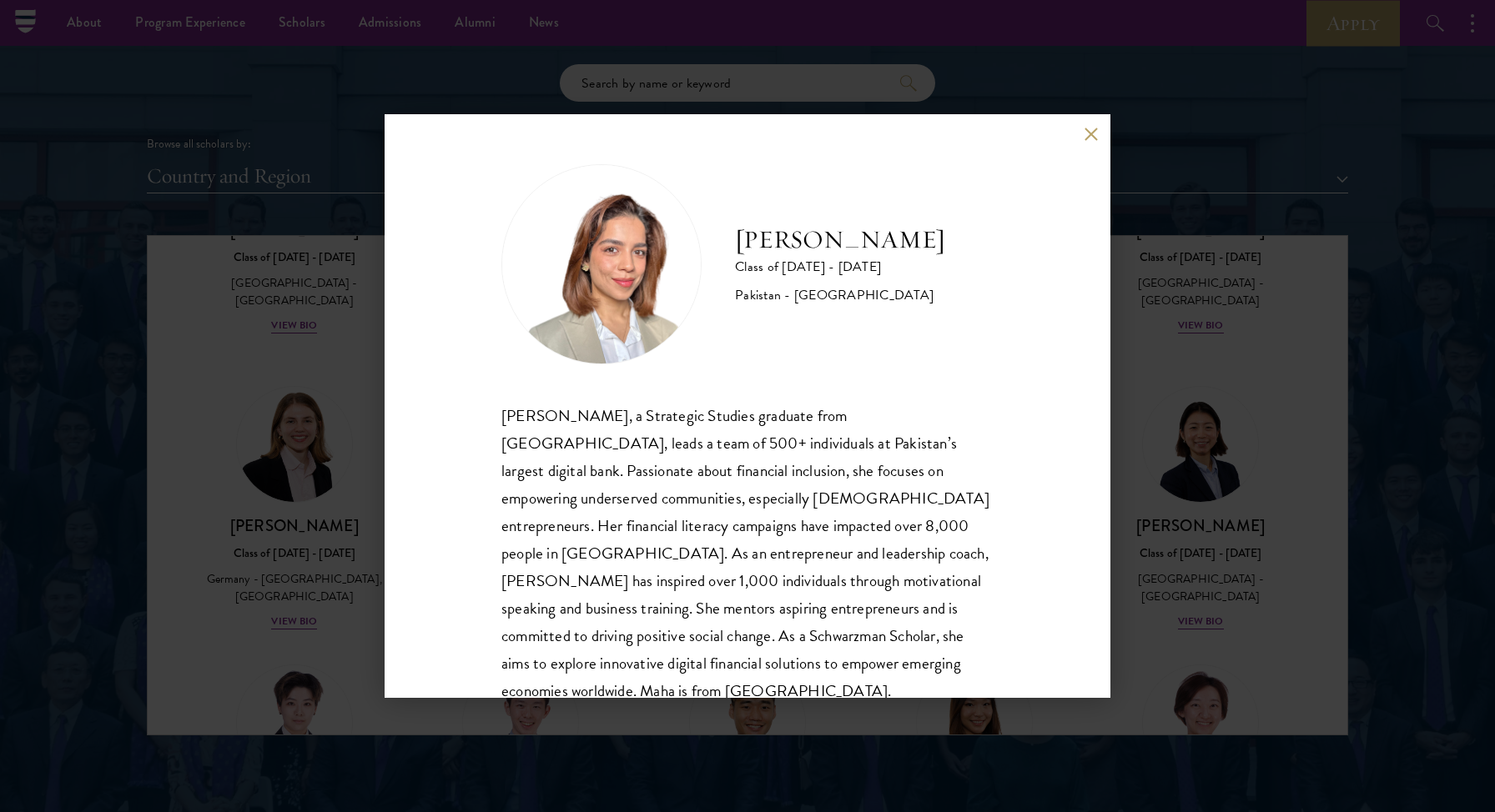
click at [1086, 131] on button at bounding box center [1090, 133] width 14 height 14
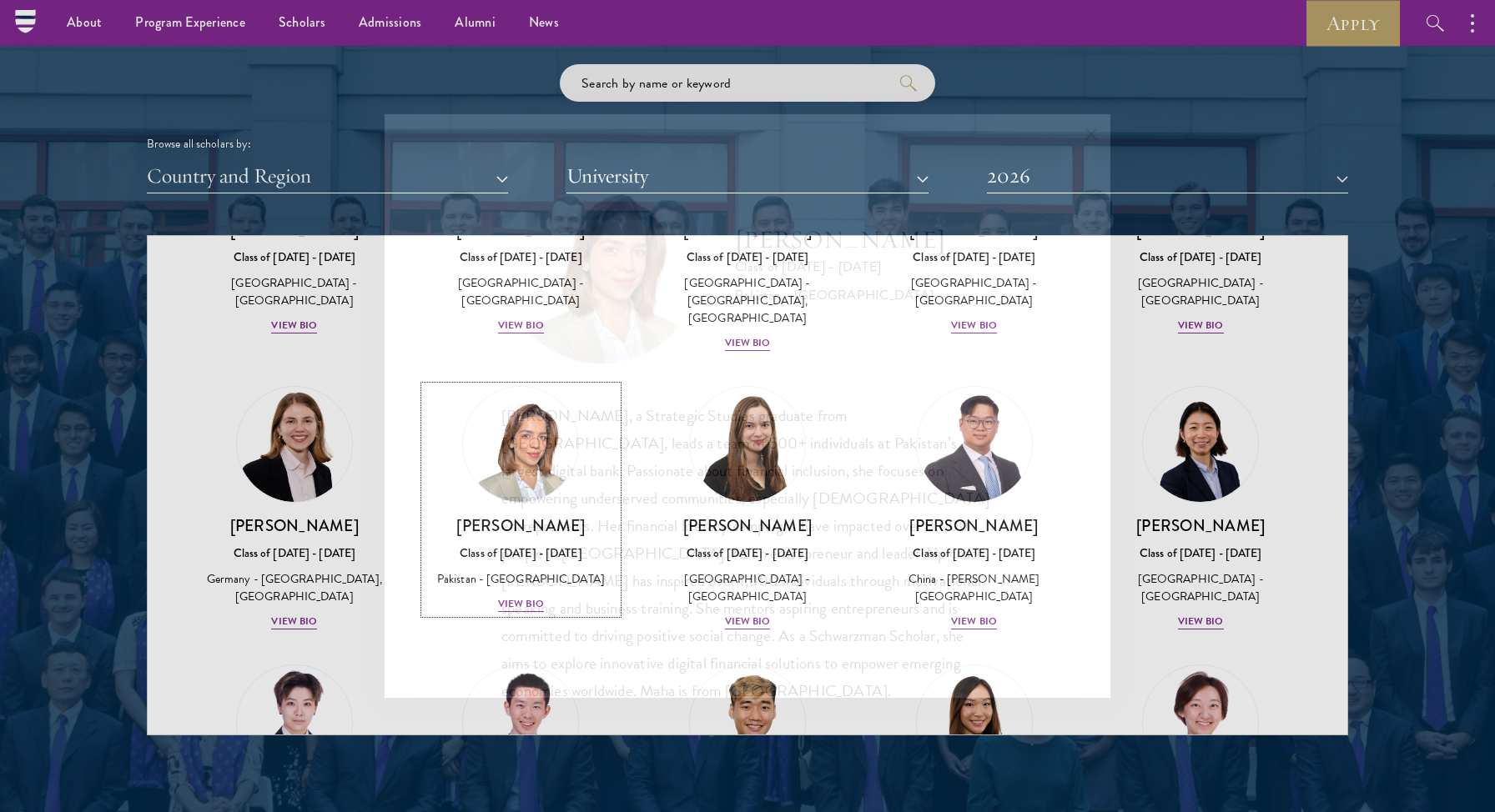
scroll to position [3832, 0]
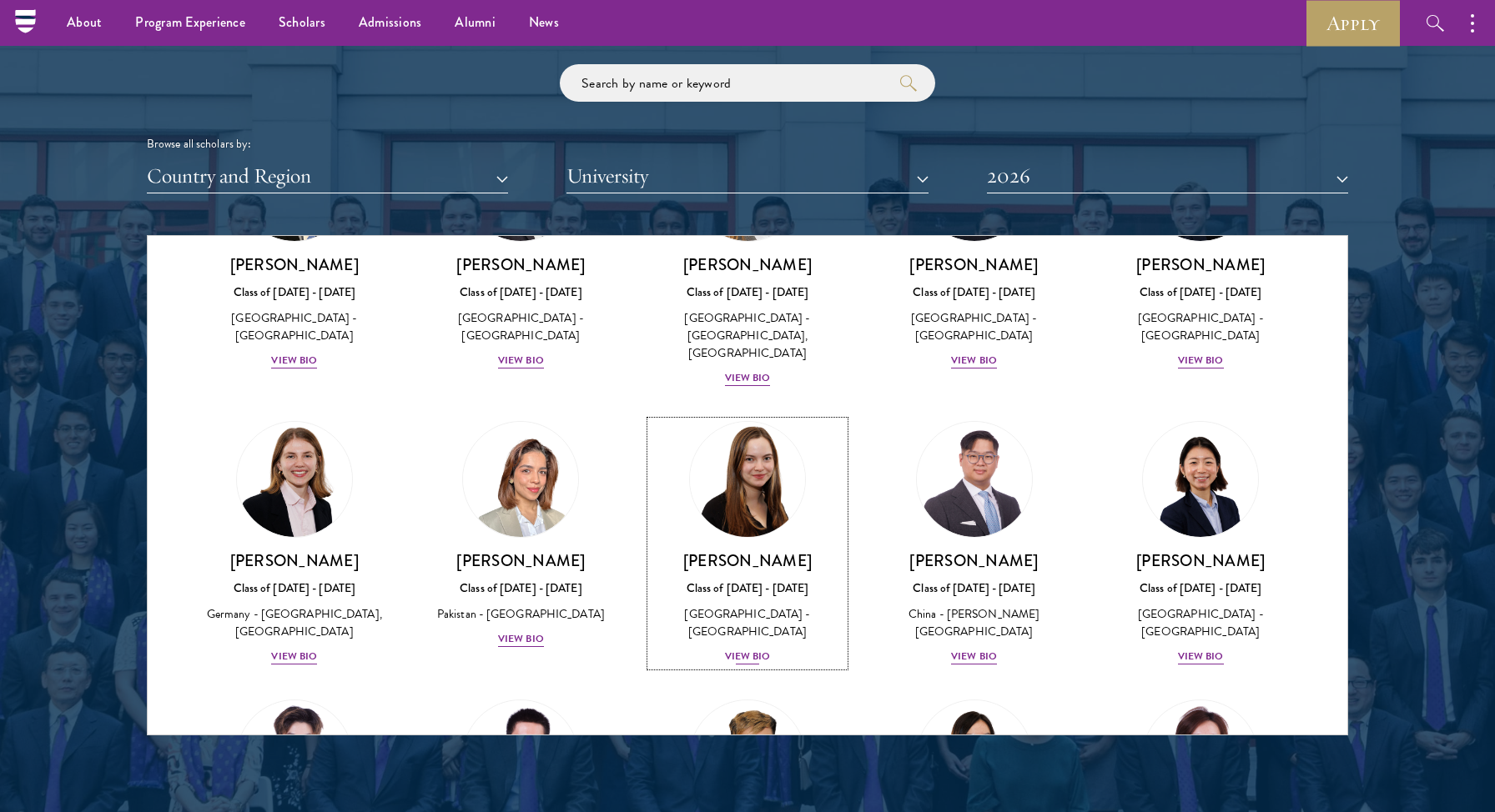
click at [741, 649] on div "View Bio" at bounding box center [748, 656] width 46 height 16
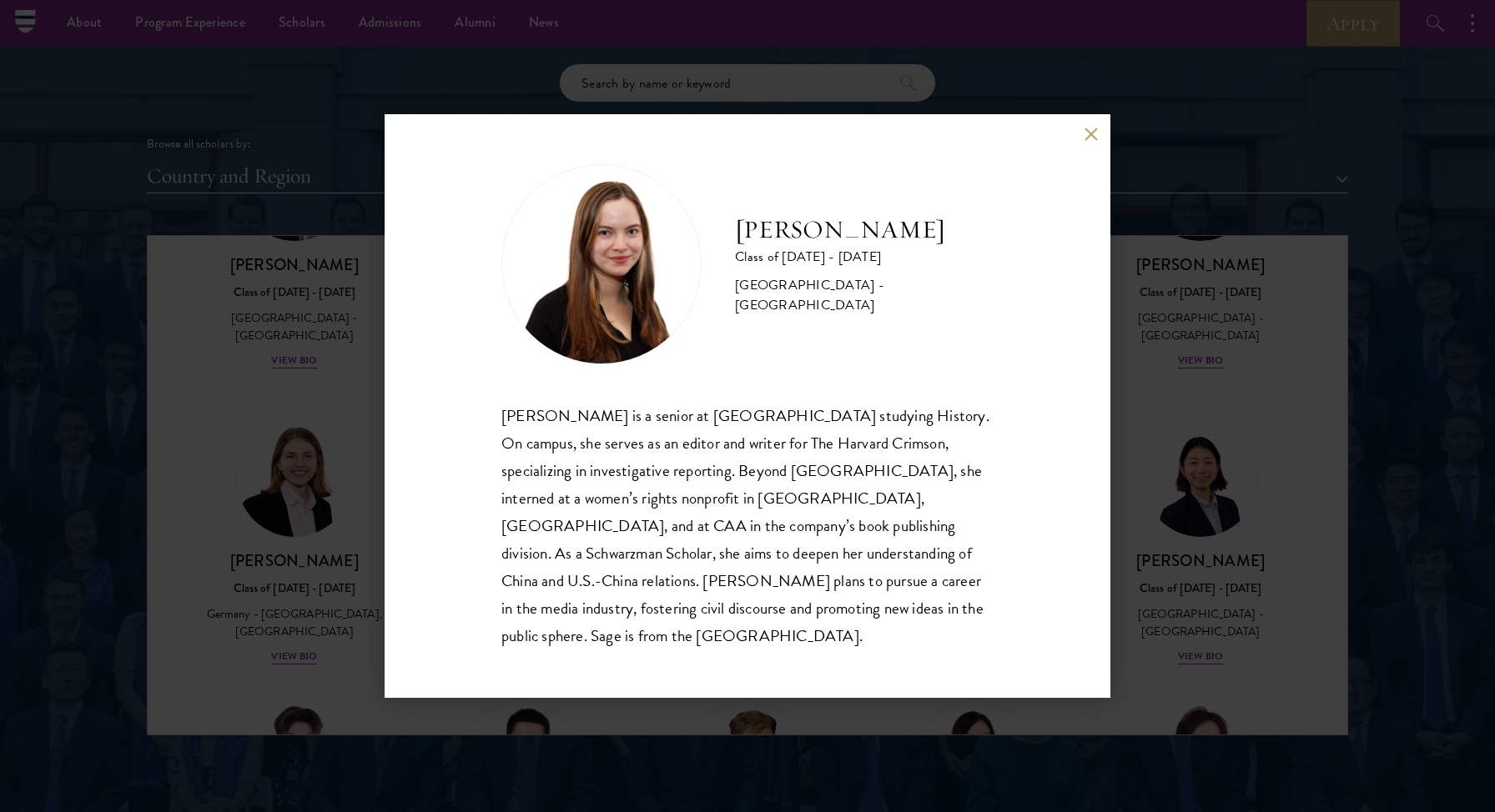
click at [1086, 141] on button at bounding box center [1090, 133] width 14 height 14
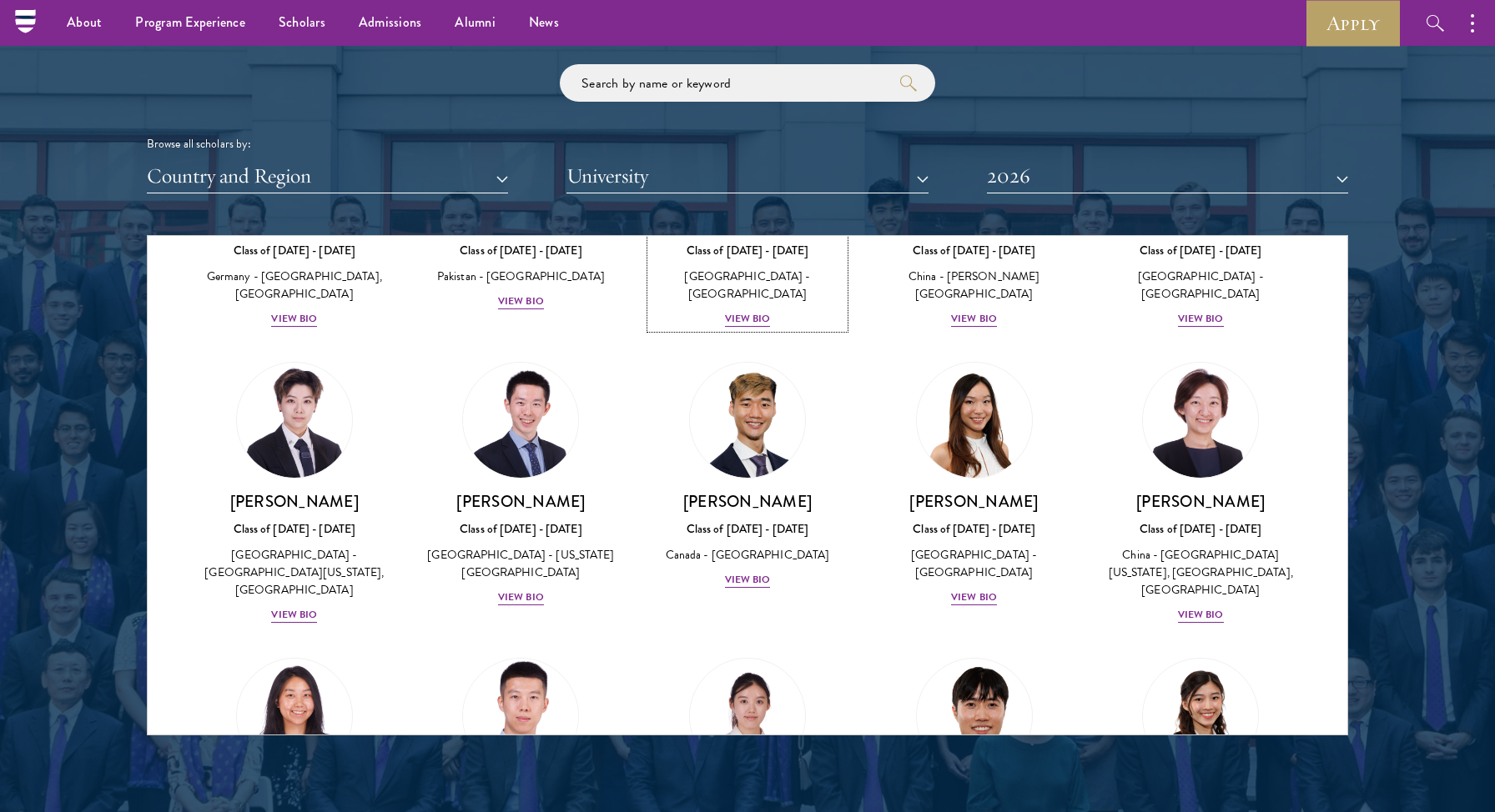
scroll to position [4186, 0]
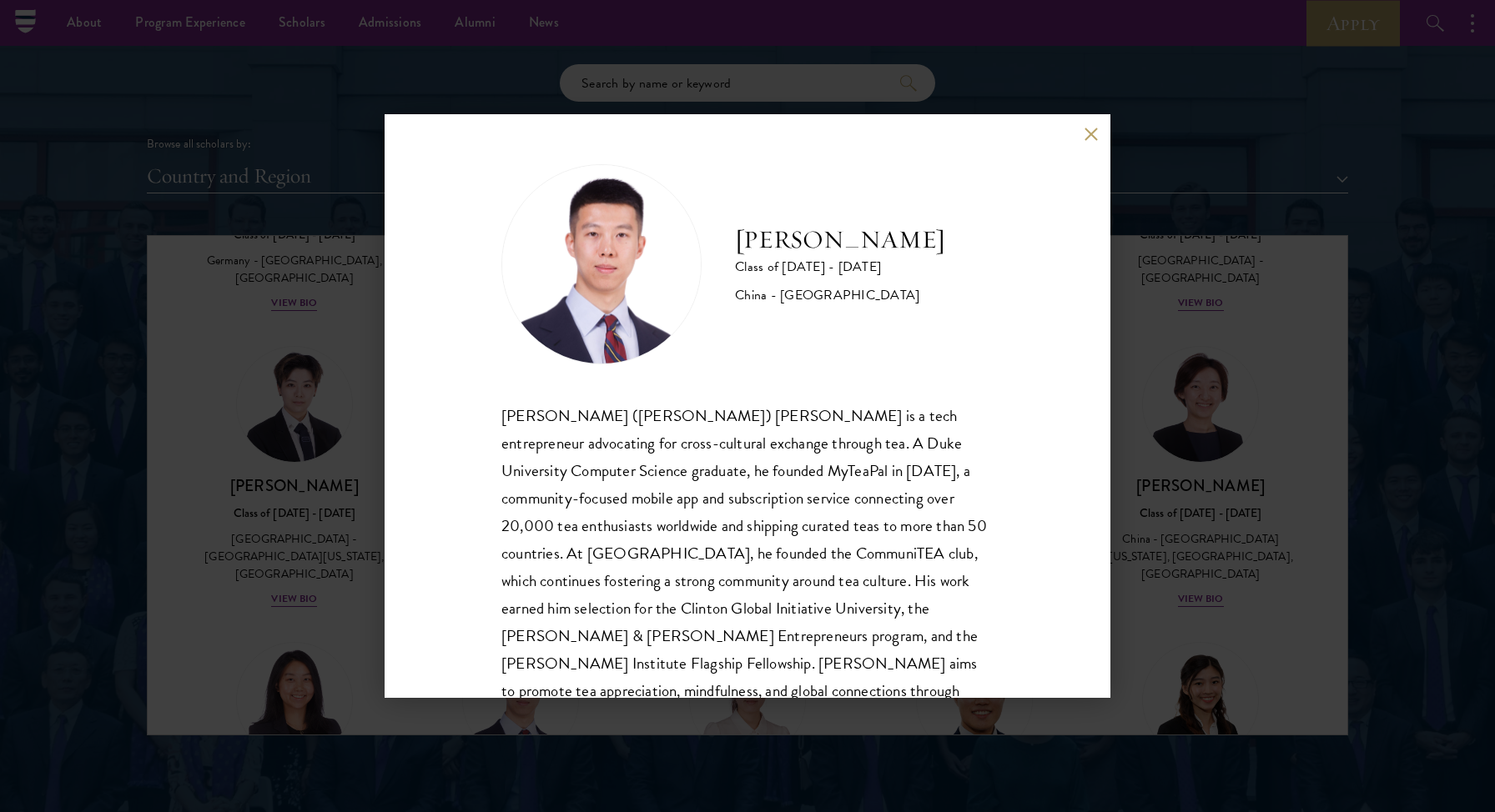
scroll to position [56, 0]
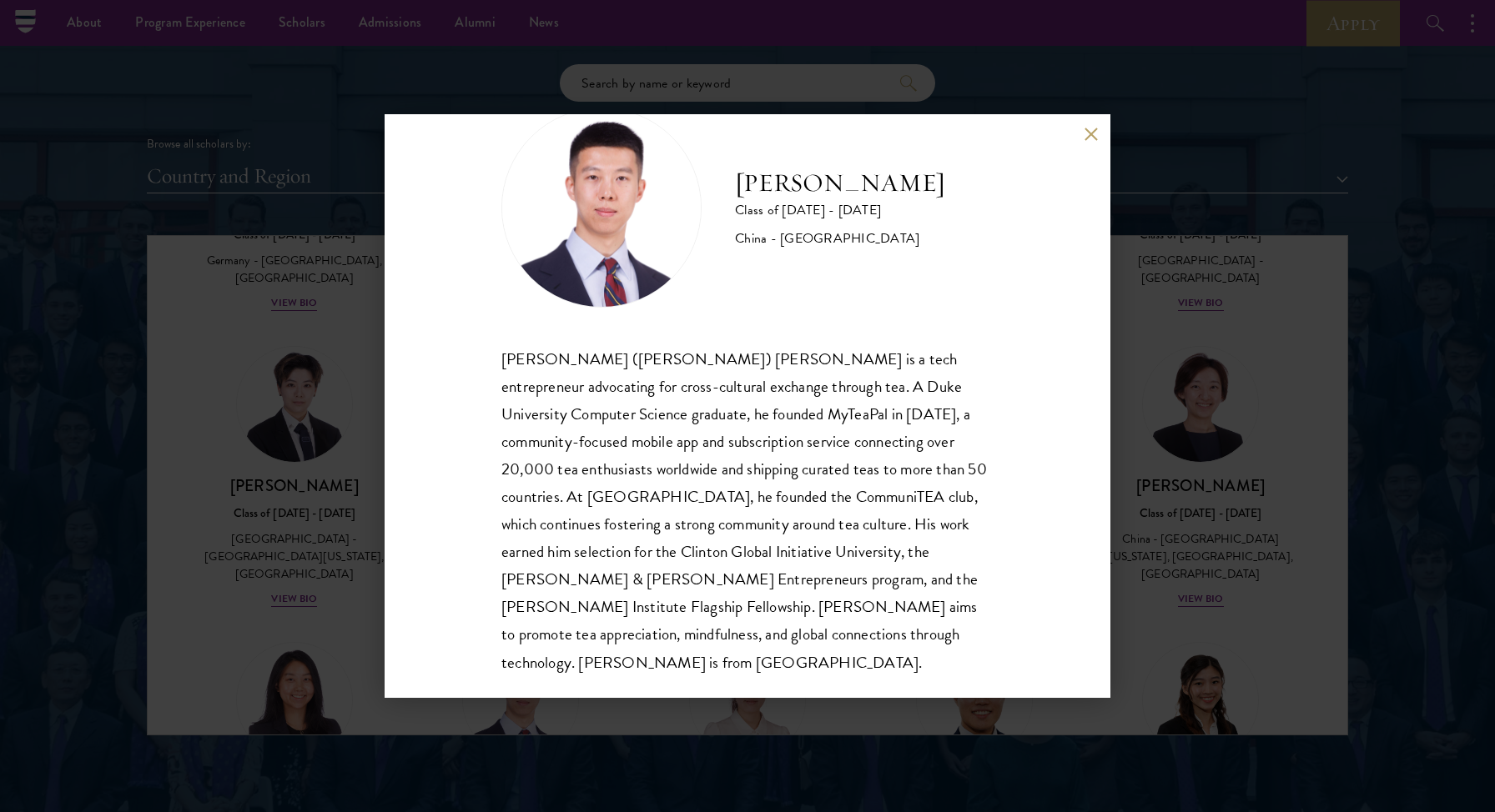
click at [1086, 131] on button at bounding box center [1090, 133] width 14 height 14
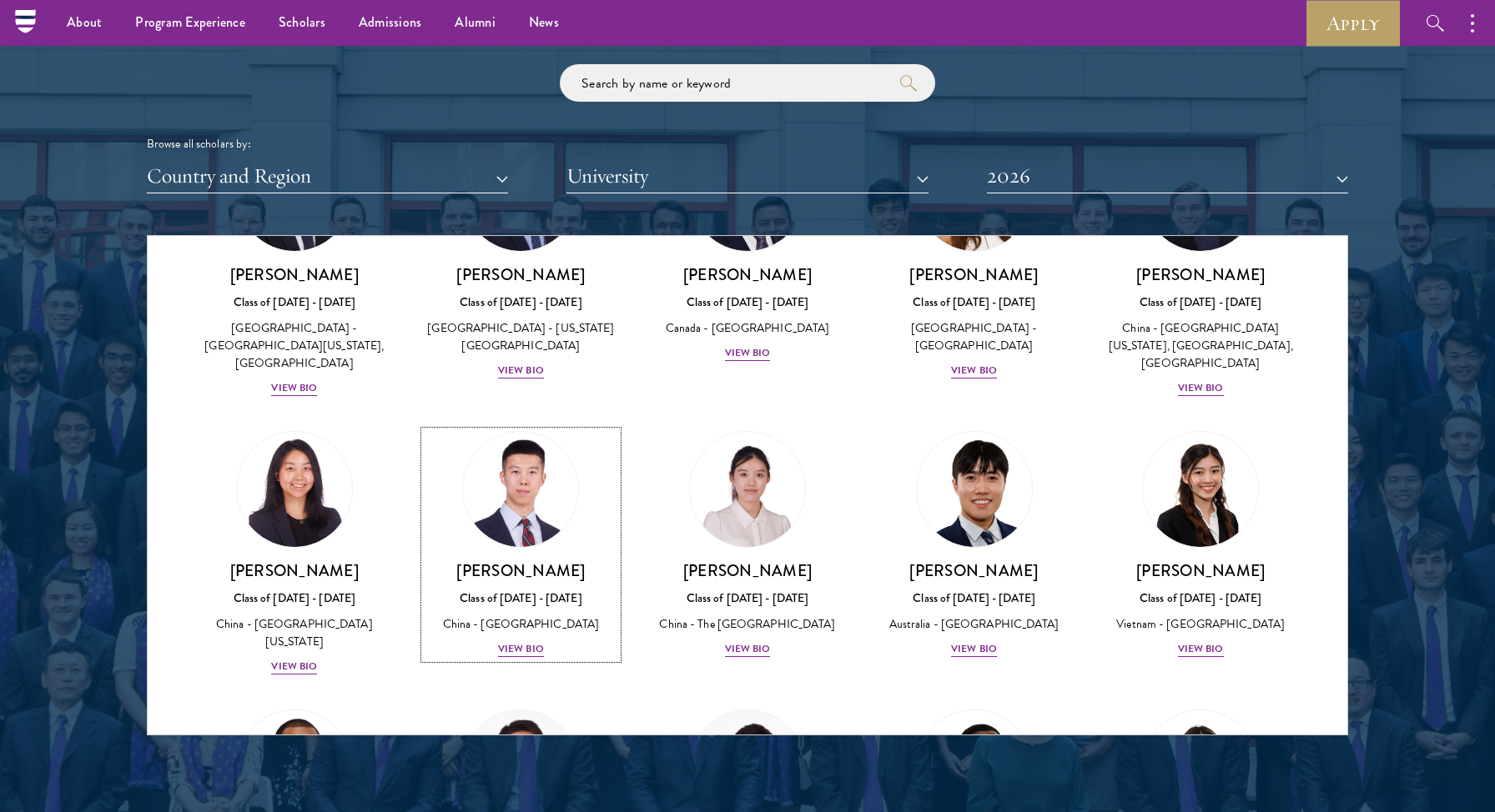
scroll to position [4397, 0]
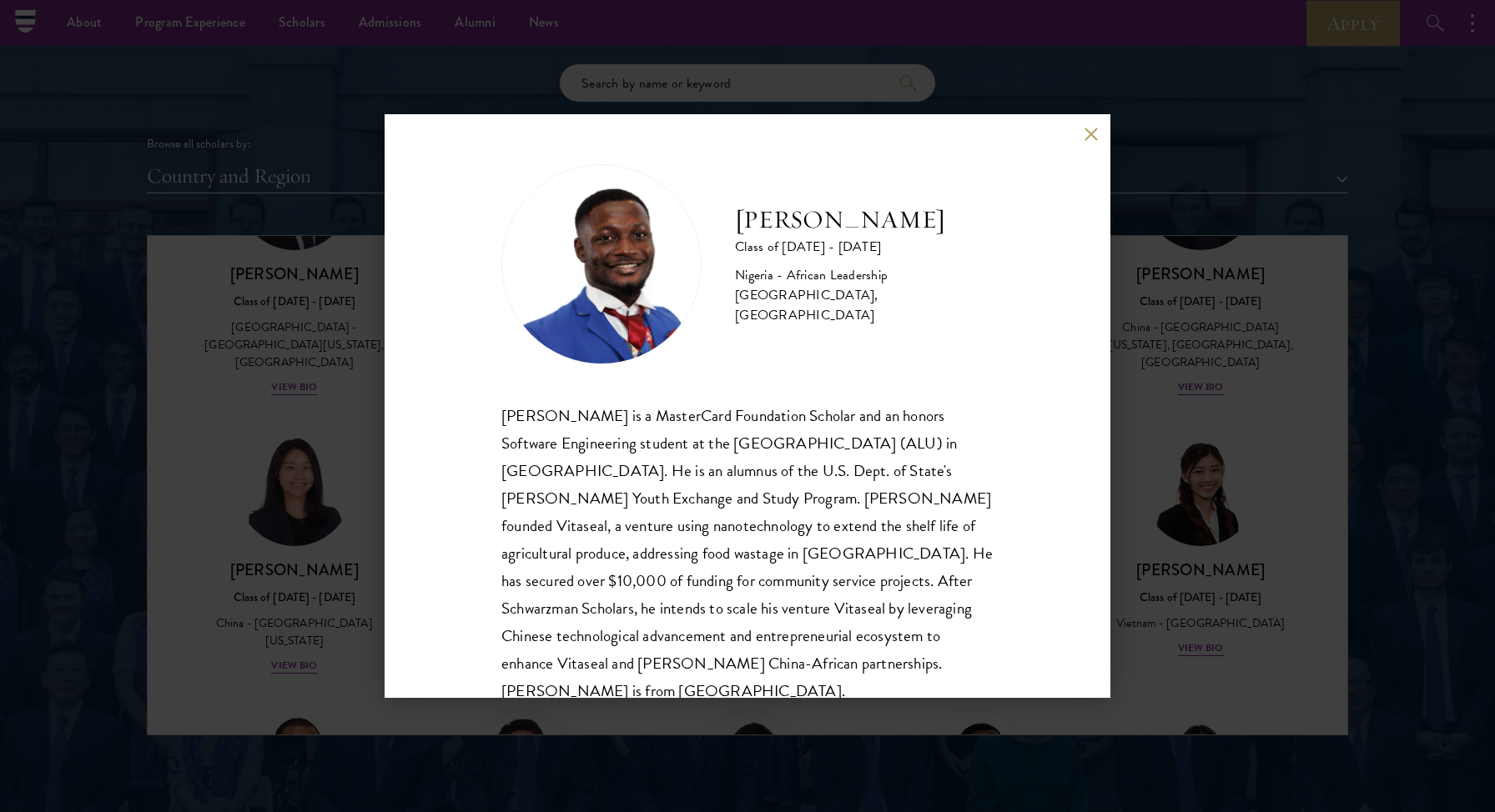
click at [1084, 130] on button at bounding box center [1090, 133] width 14 height 14
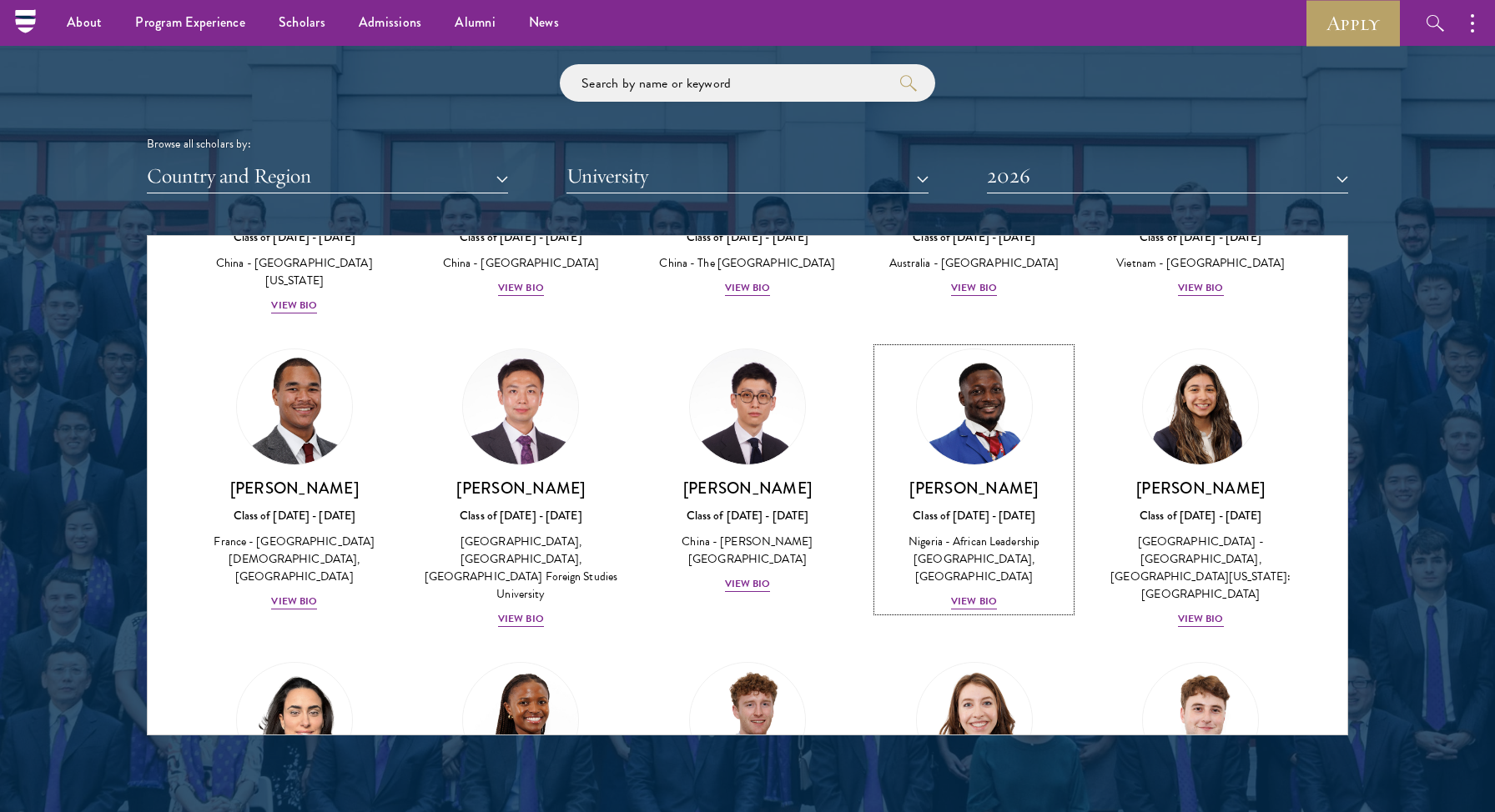
scroll to position [4760, 0]
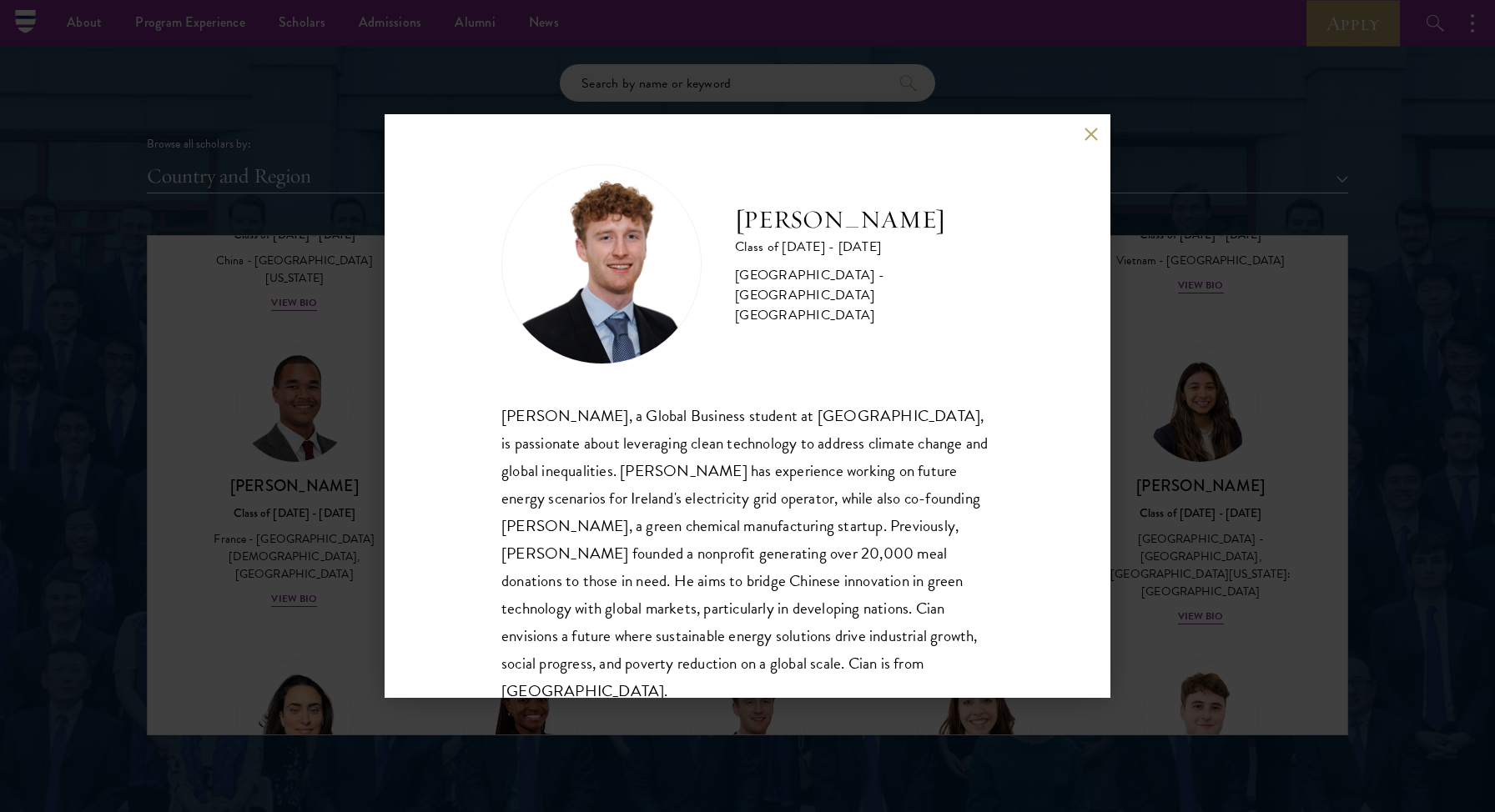
click at [1088, 127] on button at bounding box center [1090, 133] width 14 height 14
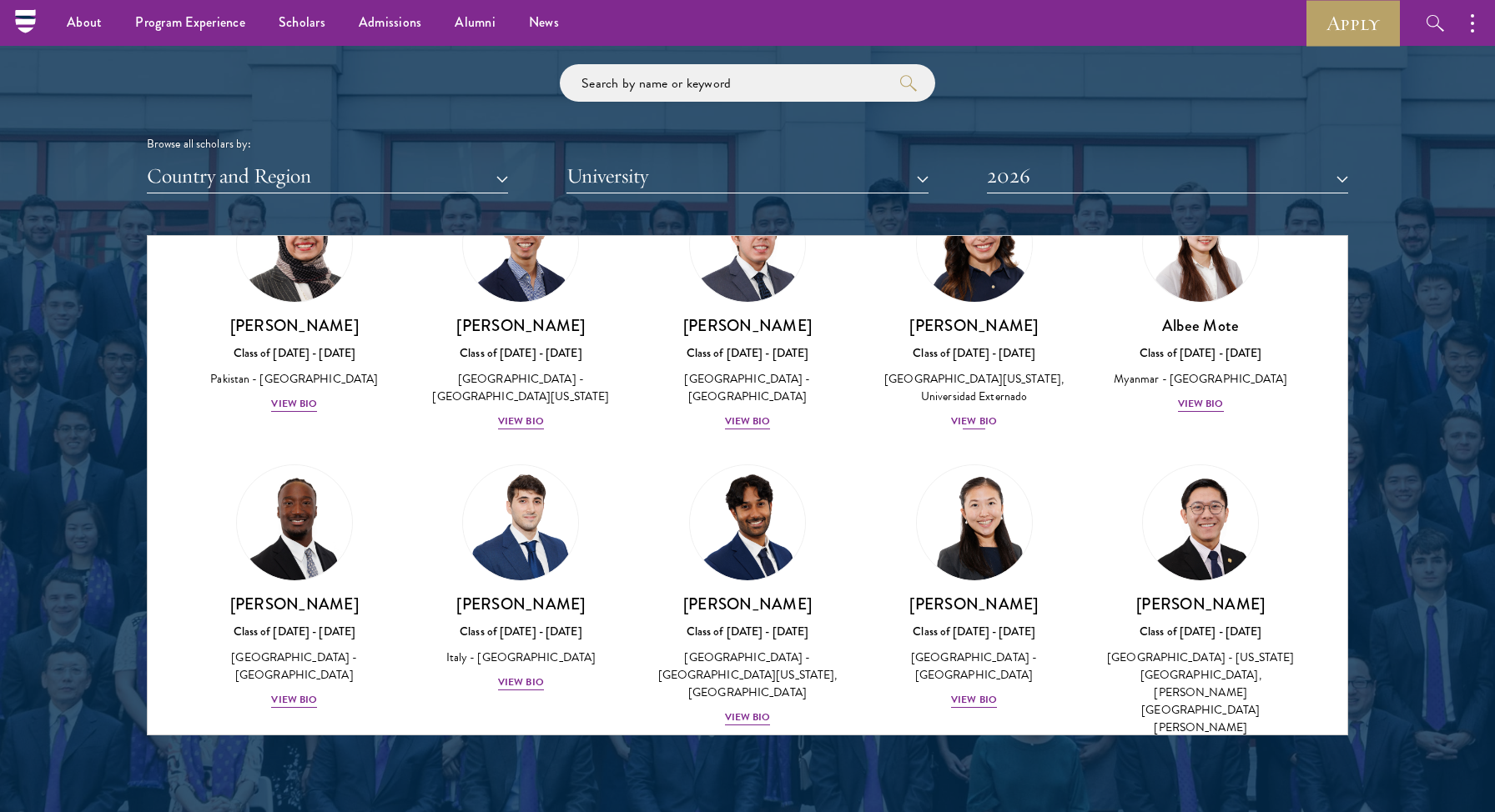
scroll to position [5530, 0]
click at [305, 692] on div "View Bio" at bounding box center [295, 699] width 46 height 16
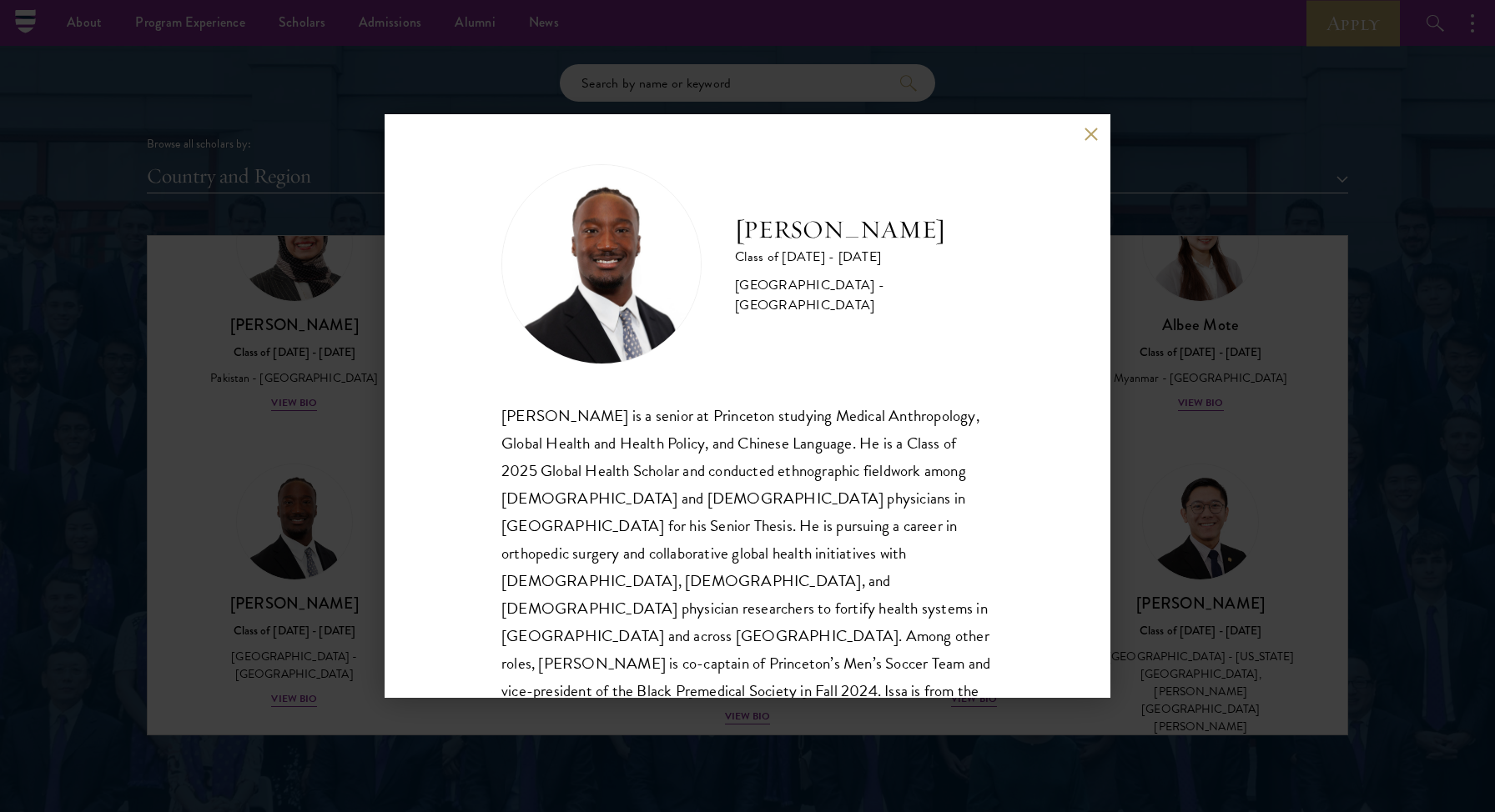
click at [1096, 131] on button at bounding box center [1090, 133] width 14 height 14
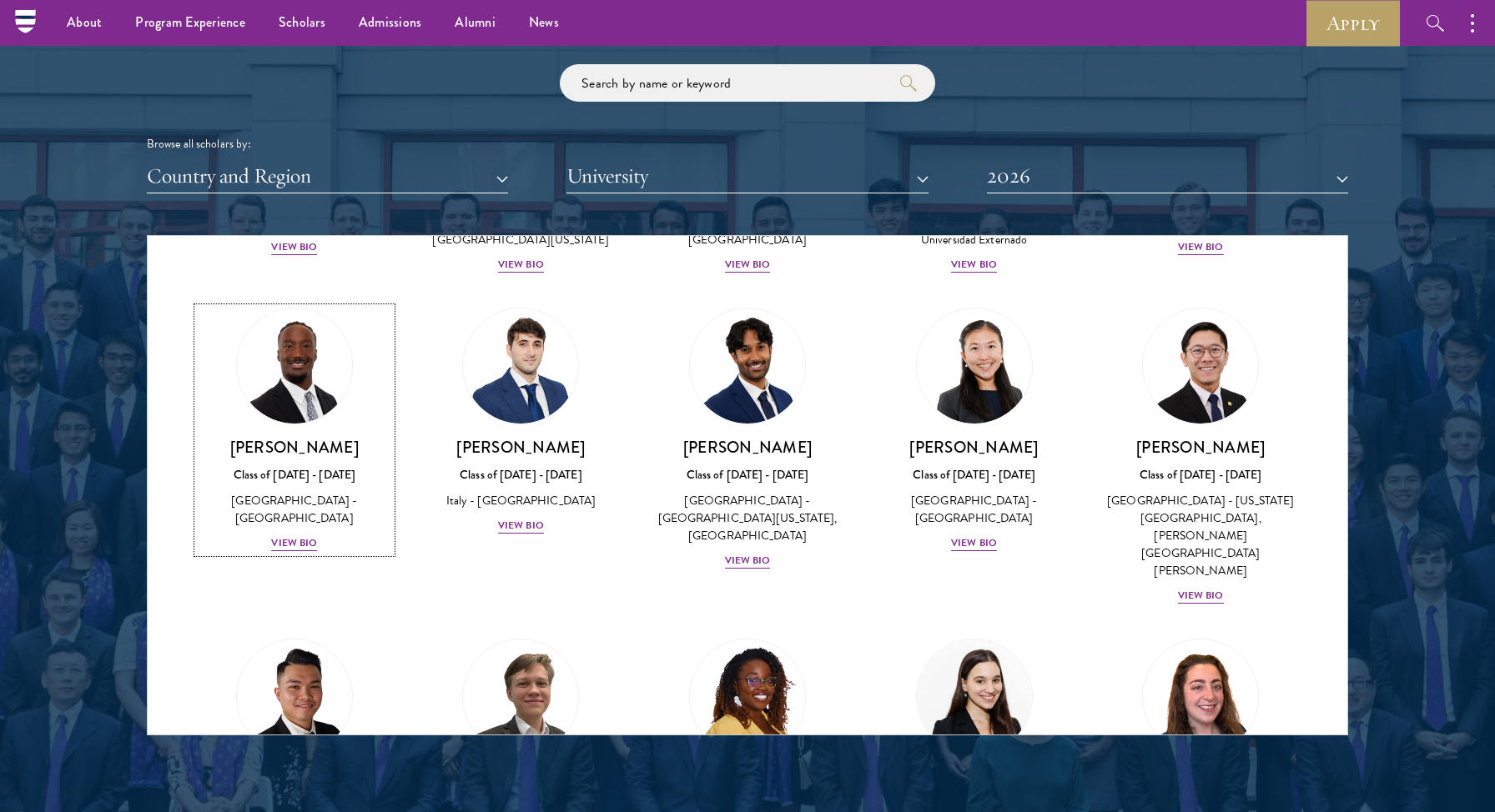
scroll to position [5690, 0]
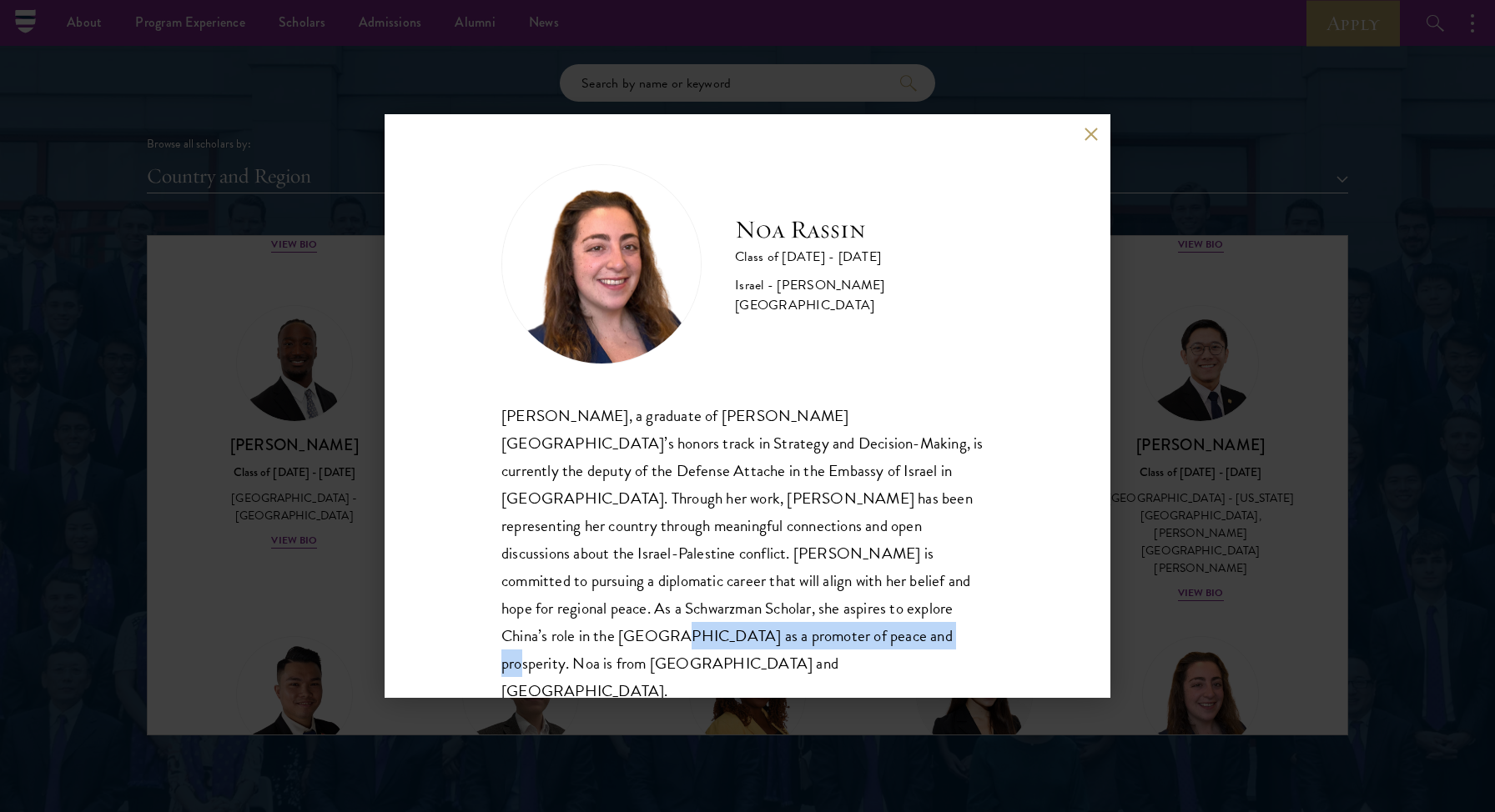
drag, startPoint x: 923, startPoint y: 623, endPoint x: 660, endPoint y: 620, distance: 263.0
click at [660, 620] on div "[PERSON_NAME], a graduate of [PERSON_NAME][GEOGRAPHIC_DATA]’s honors track in S…" at bounding box center [747, 554] width 492 height 304
click at [1089, 141] on button at bounding box center [1090, 133] width 14 height 14
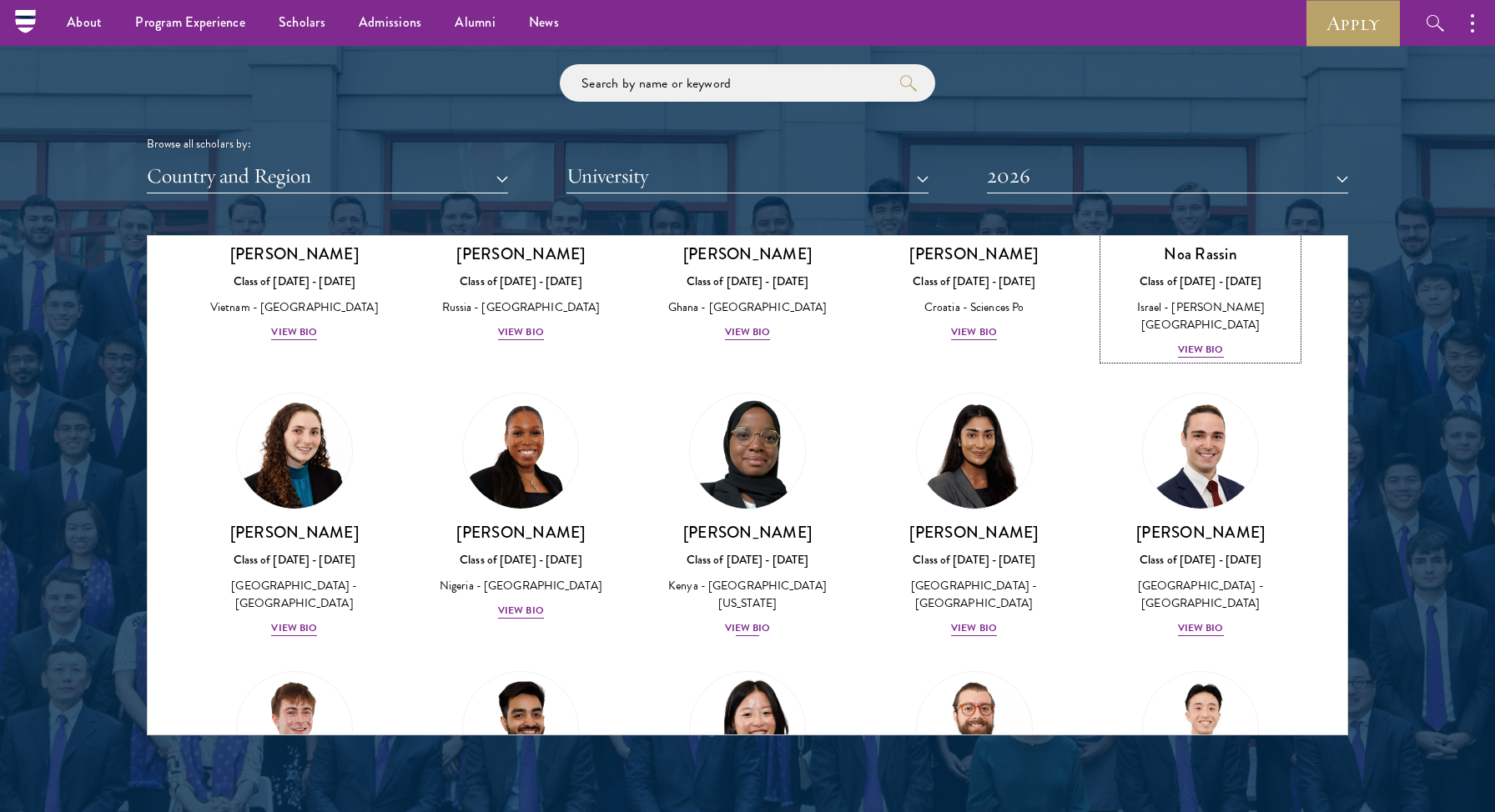
scroll to position [6226, 0]
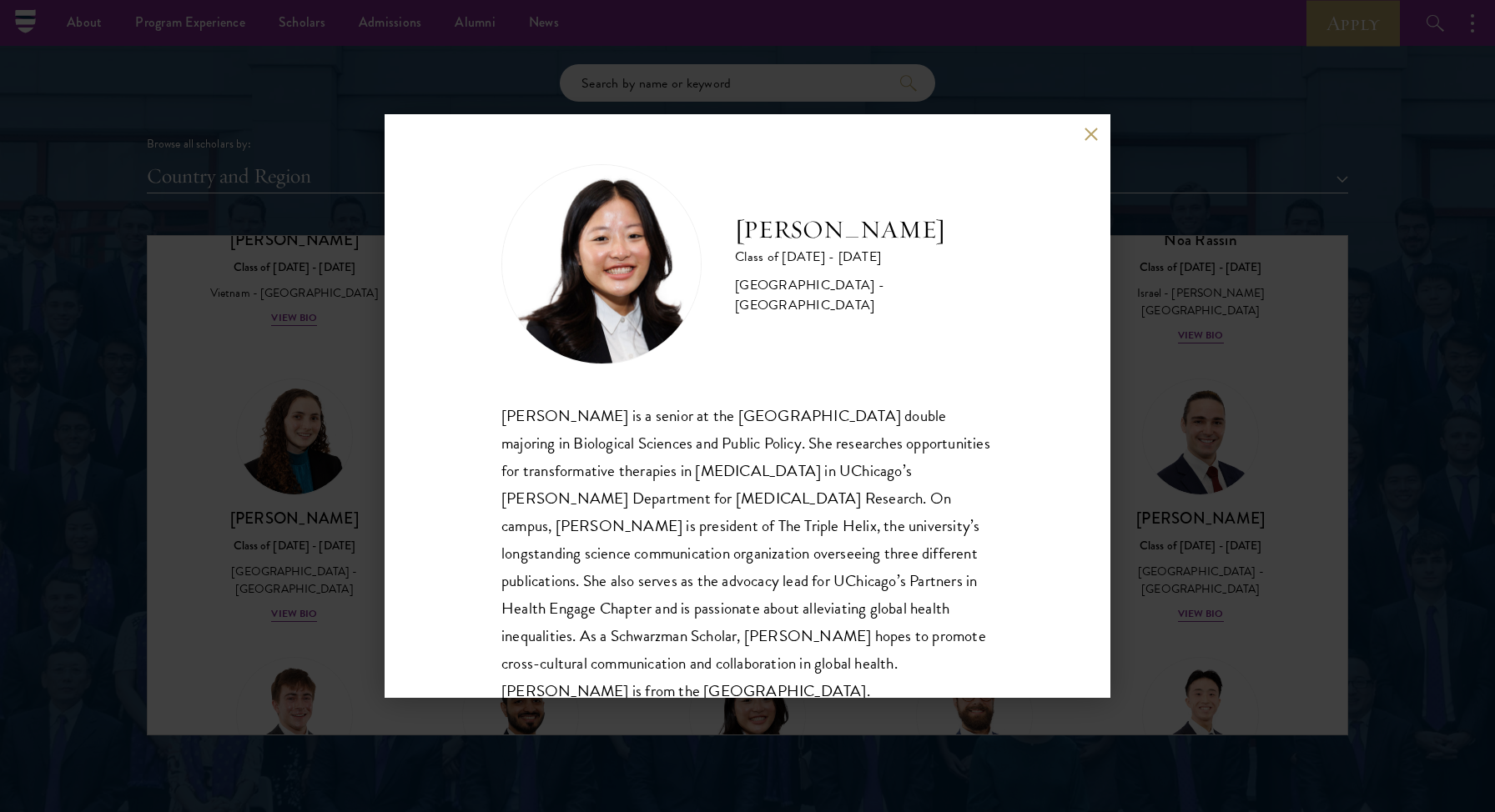
click at [1091, 131] on button at bounding box center [1090, 133] width 14 height 14
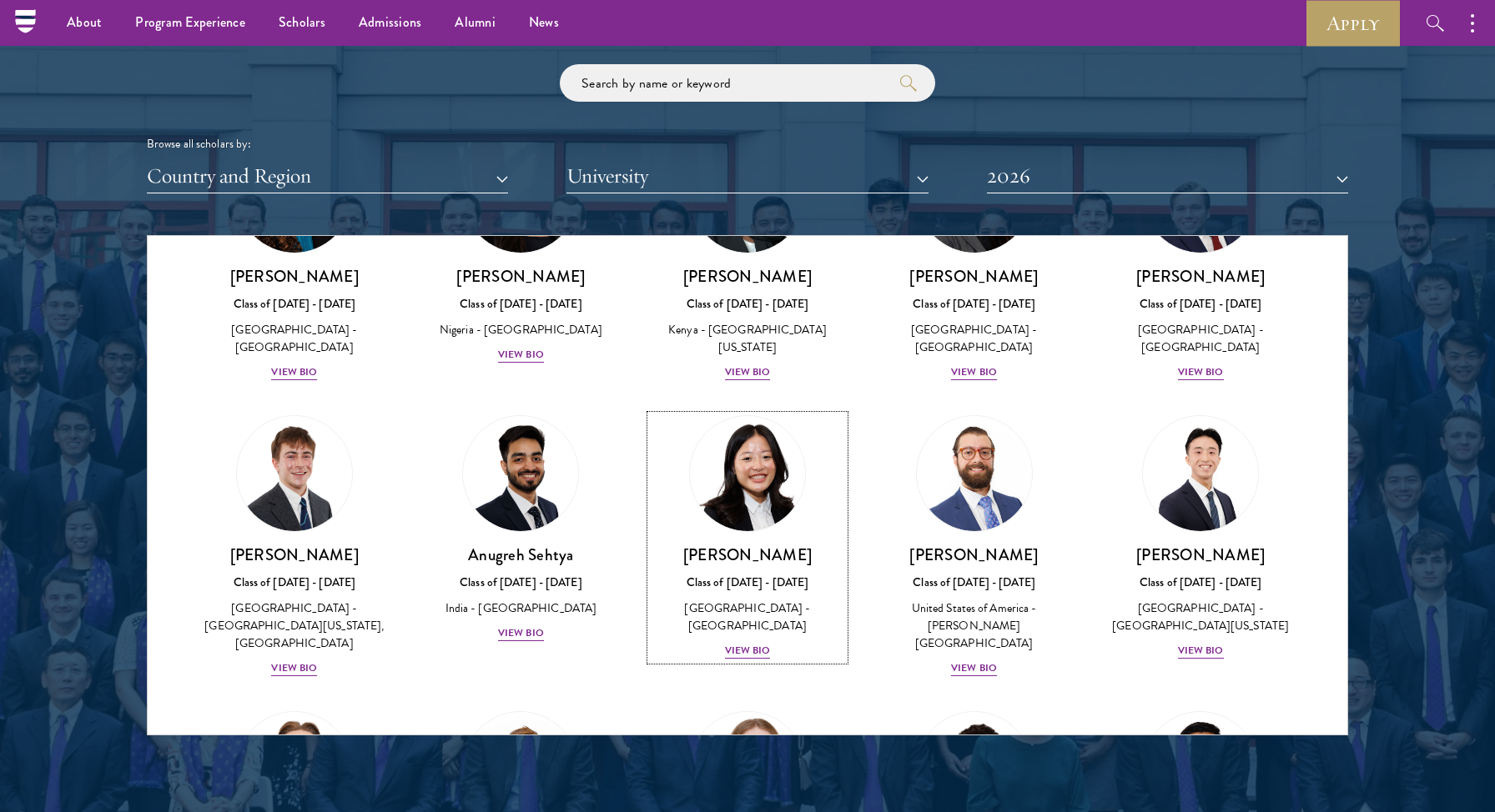
scroll to position [6474, 0]
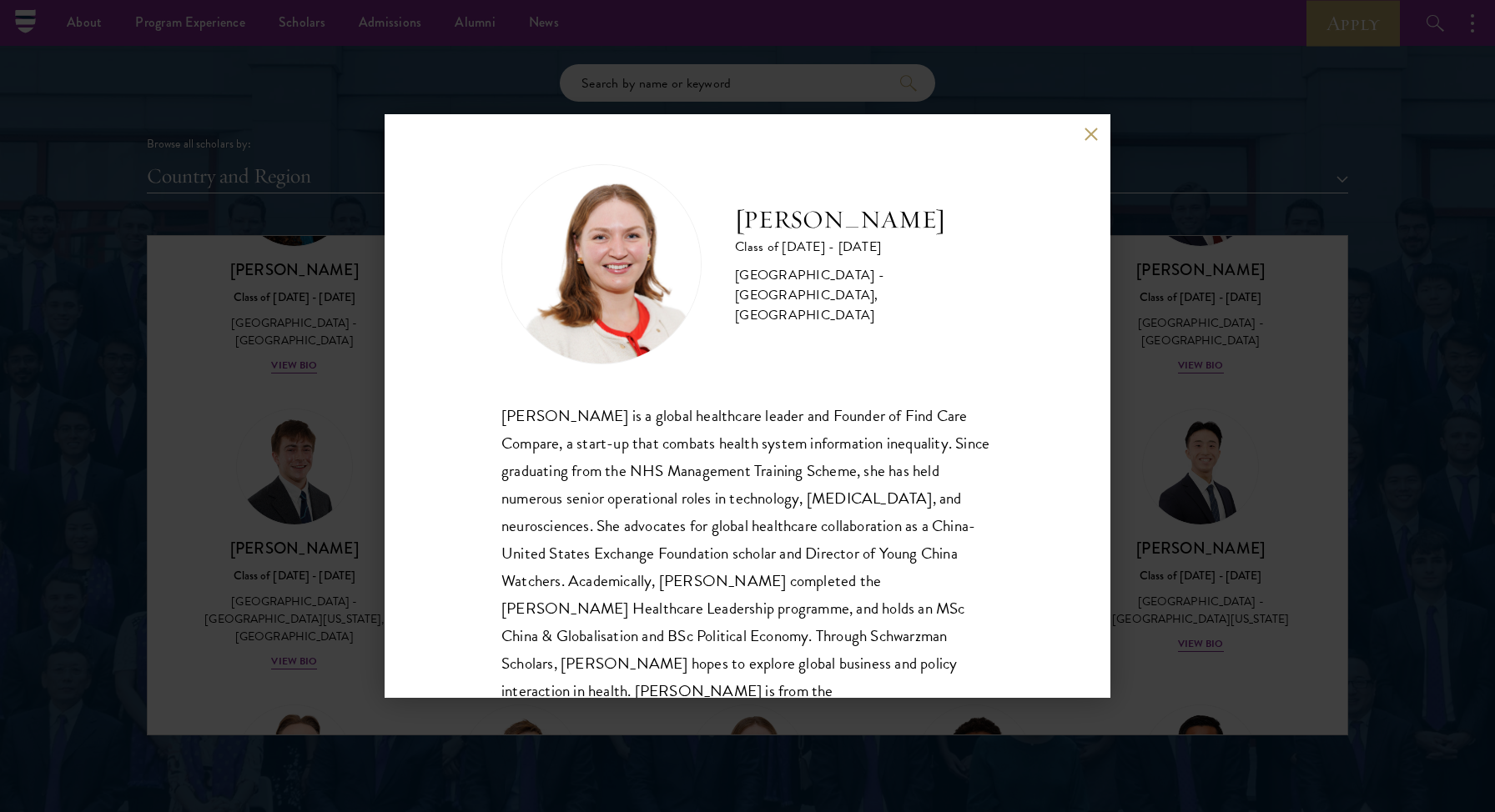
click at [1094, 117] on div "[PERSON_NAME] Class of [DATE] - [DATE] [GEOGRAPHIC_DATA] - [GEOGRAPHIC_DATA], […" at bounding box center [748, 406] width 726 height 583
click at [1090, 135] on button at bounding box center [1090, 133] width 14 height 14
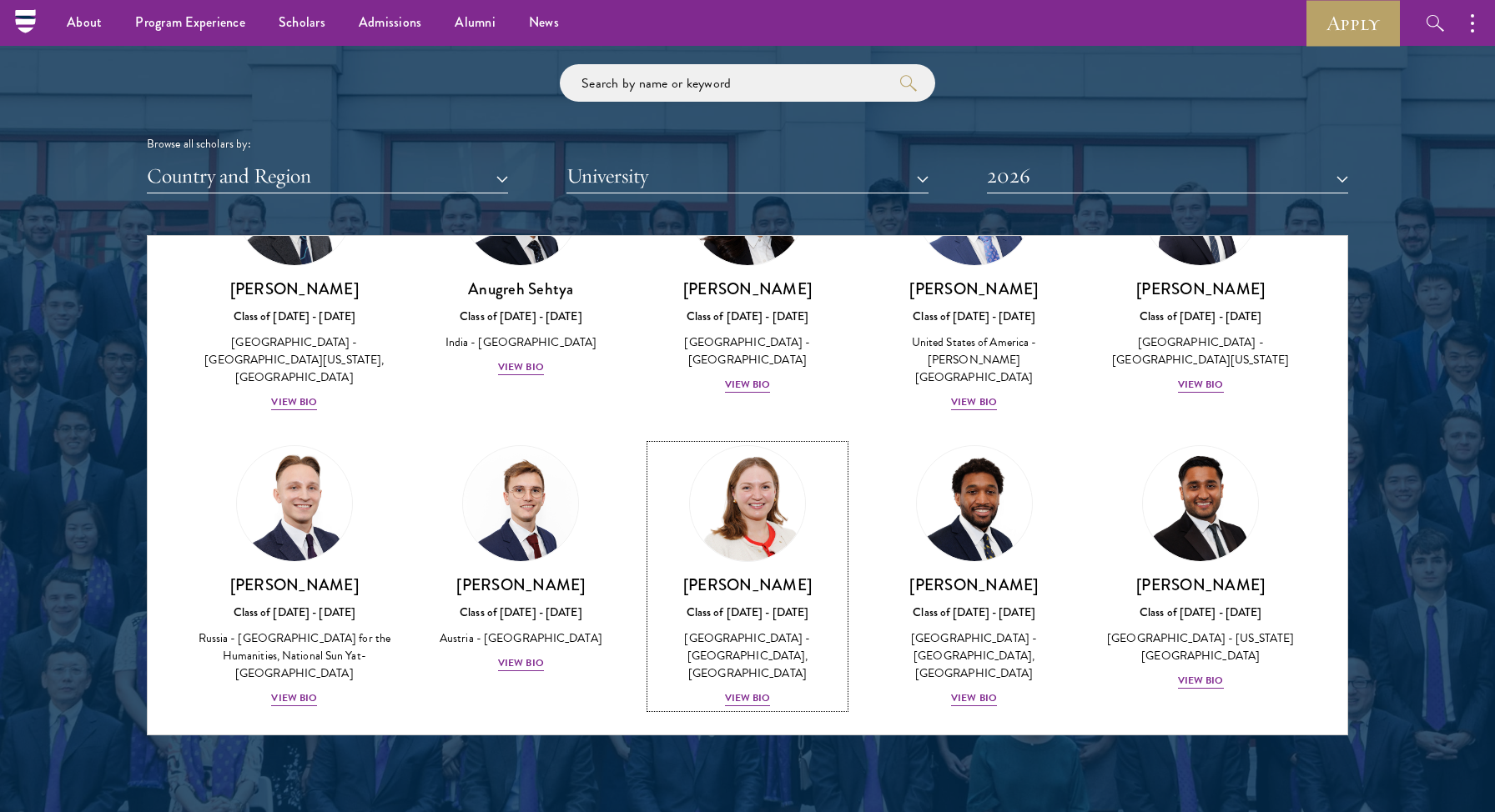
scroll to position [6736, 0]
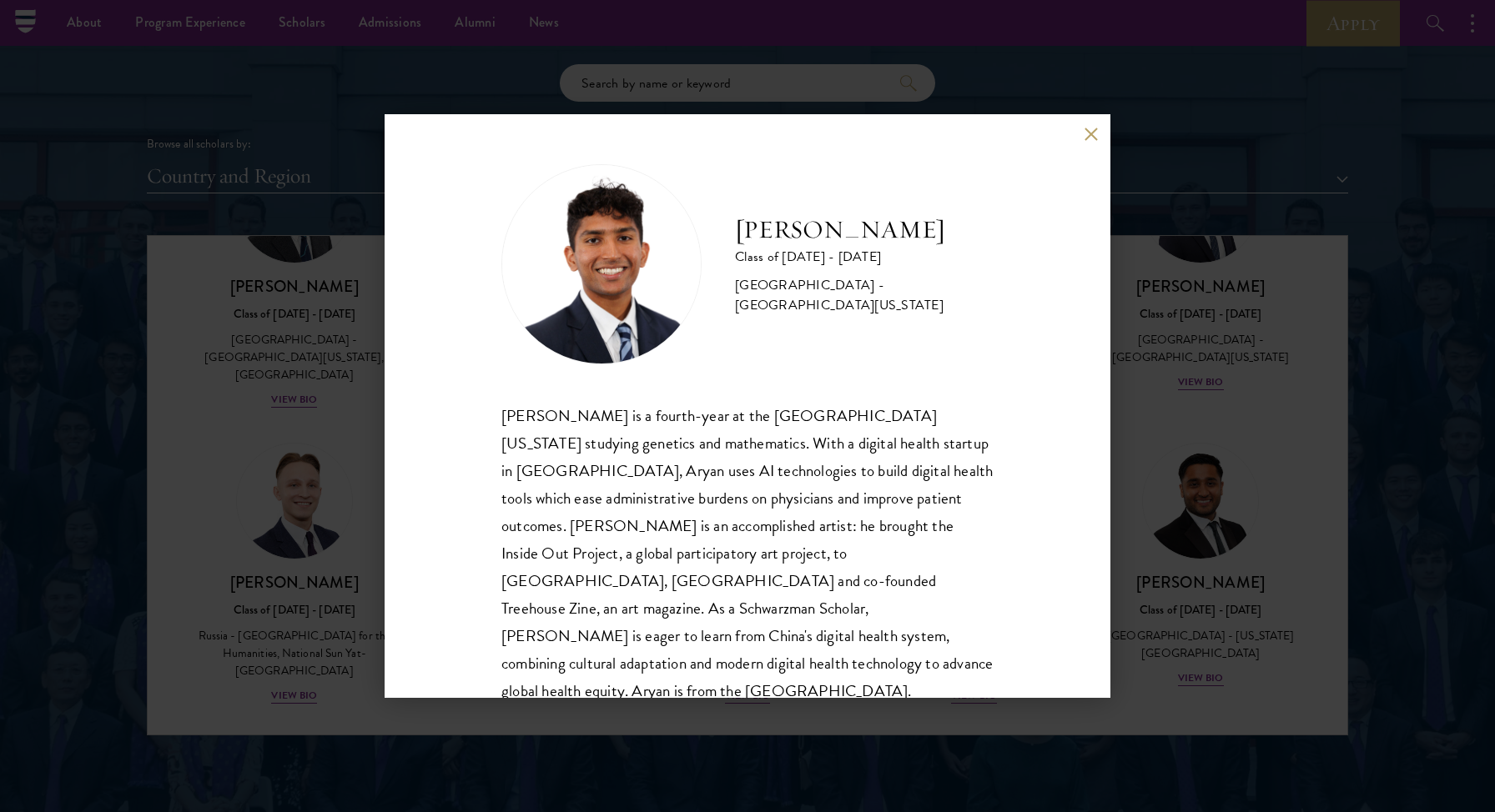
click at [1085, 131] on button at bounding box center [1090, 133] width 14 height 14
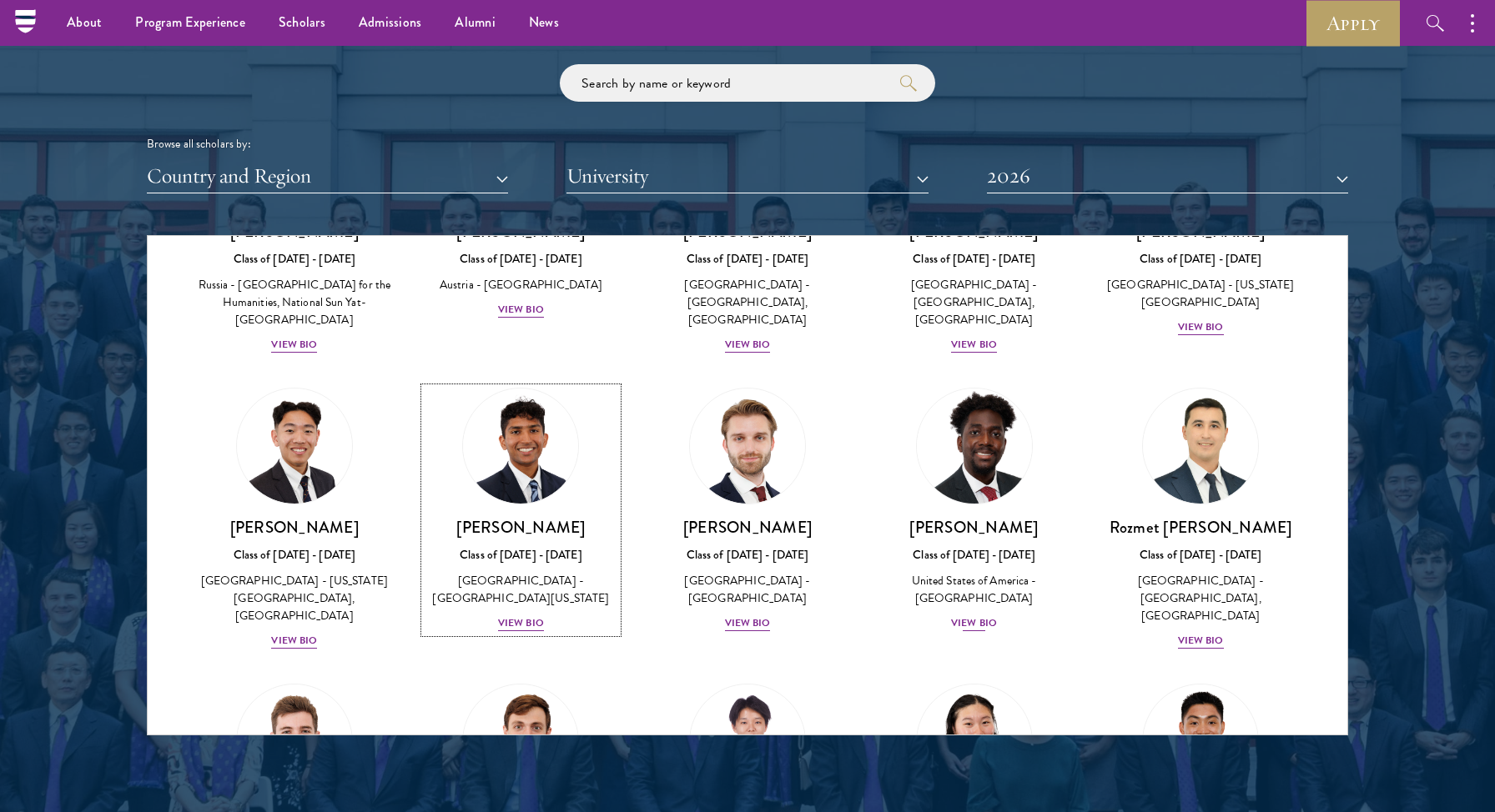
scroll to position [7087, 0]
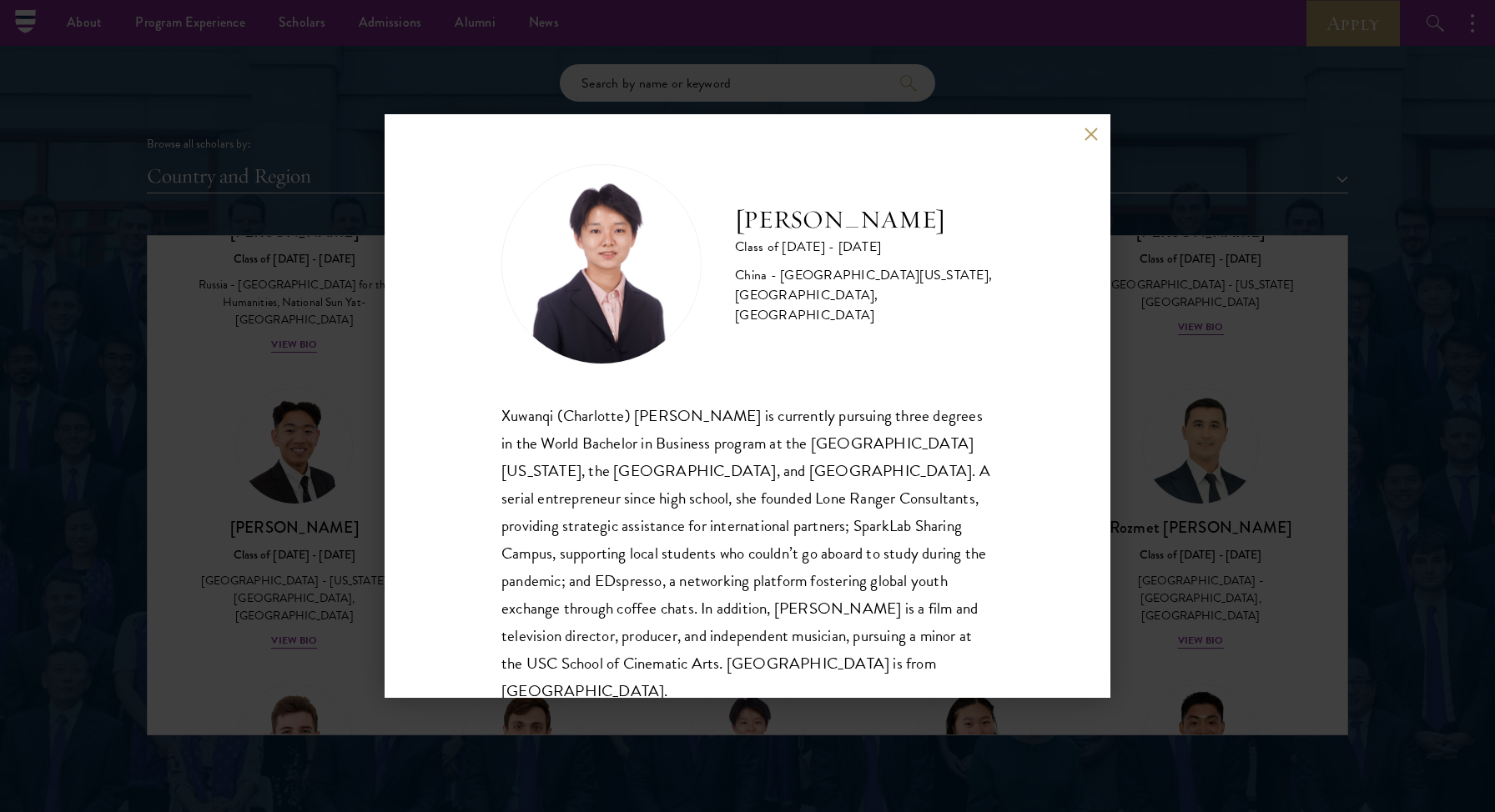
click at [1087, 124] on div "[PERSON_NAME] Class of [DATE] - [DATE] [GEOGRAPHIC_DATA] - [GEOGRAPHIC_DATA][US…" at bounding box center [748, 406] width 726 height 583
click at [1095, 119] on div "[PERSON_NAME] Class of [DATE] - [DATE] [GEOGRAPHIC_DATA] - [GEOGRAPHIC_DATA][US…" at bounding box center [748, 406] width 726 height 583
click at [1079, 136] on div "[PERSON_NAME] Class of [DATE] - [DATE] [GEOGRAPHIC_DATA] - [GEOGRAPHIC_DATA][US…" at bounding box center [748, 406] width 726 height 583
click at [1081, 134] on div "[PERSON_NAME] Class of [DATE] - [DATE] [GEOGRAPHIC_DATA] - [GEOGRAPHIC_DATA][US…" at bounding box center [748, 406] width 726 height 583
click at [1090, 131] on button at bounding box center [1090, 133] width 14 height 14
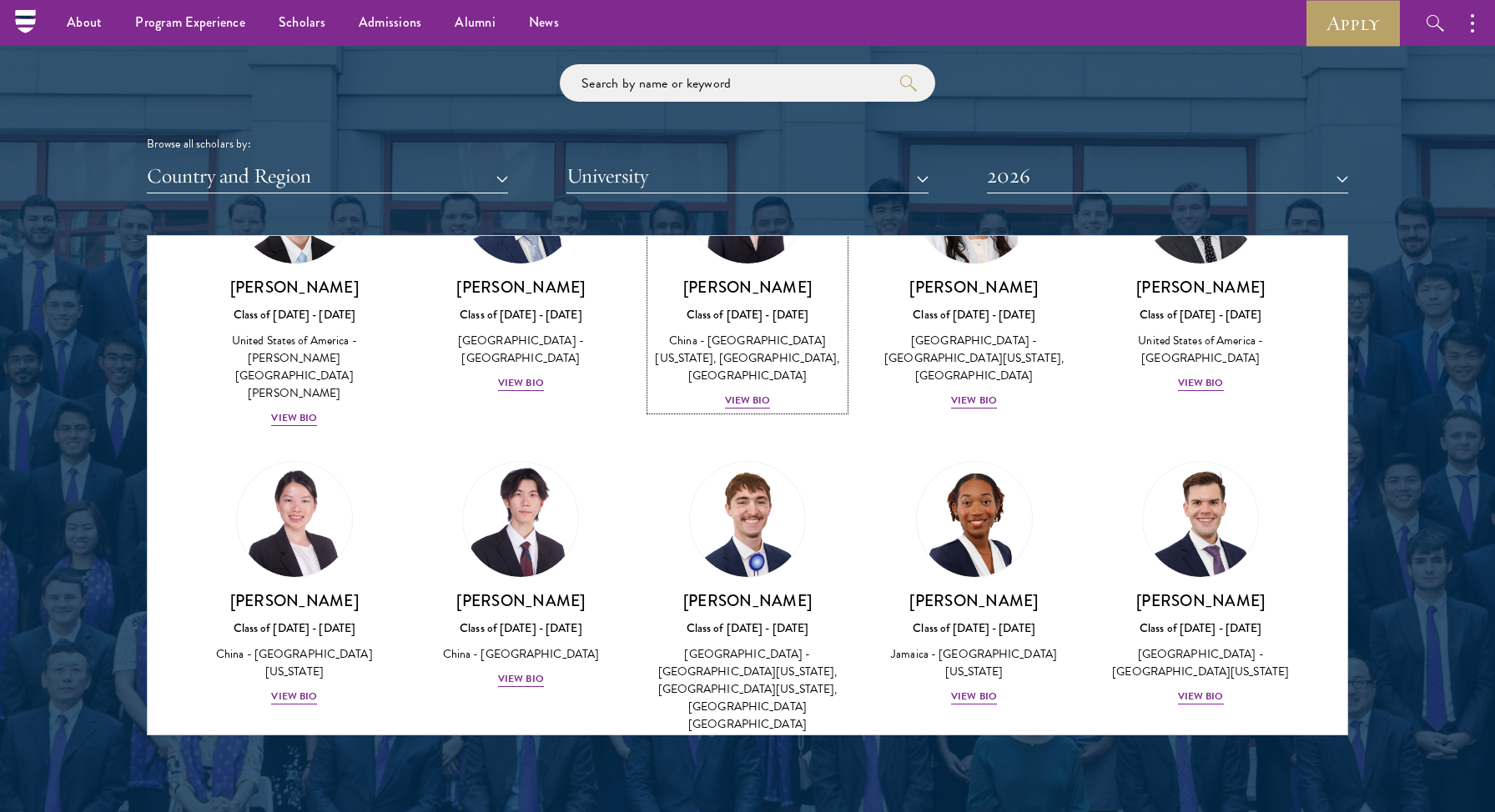
scroll to position [7634, 0]
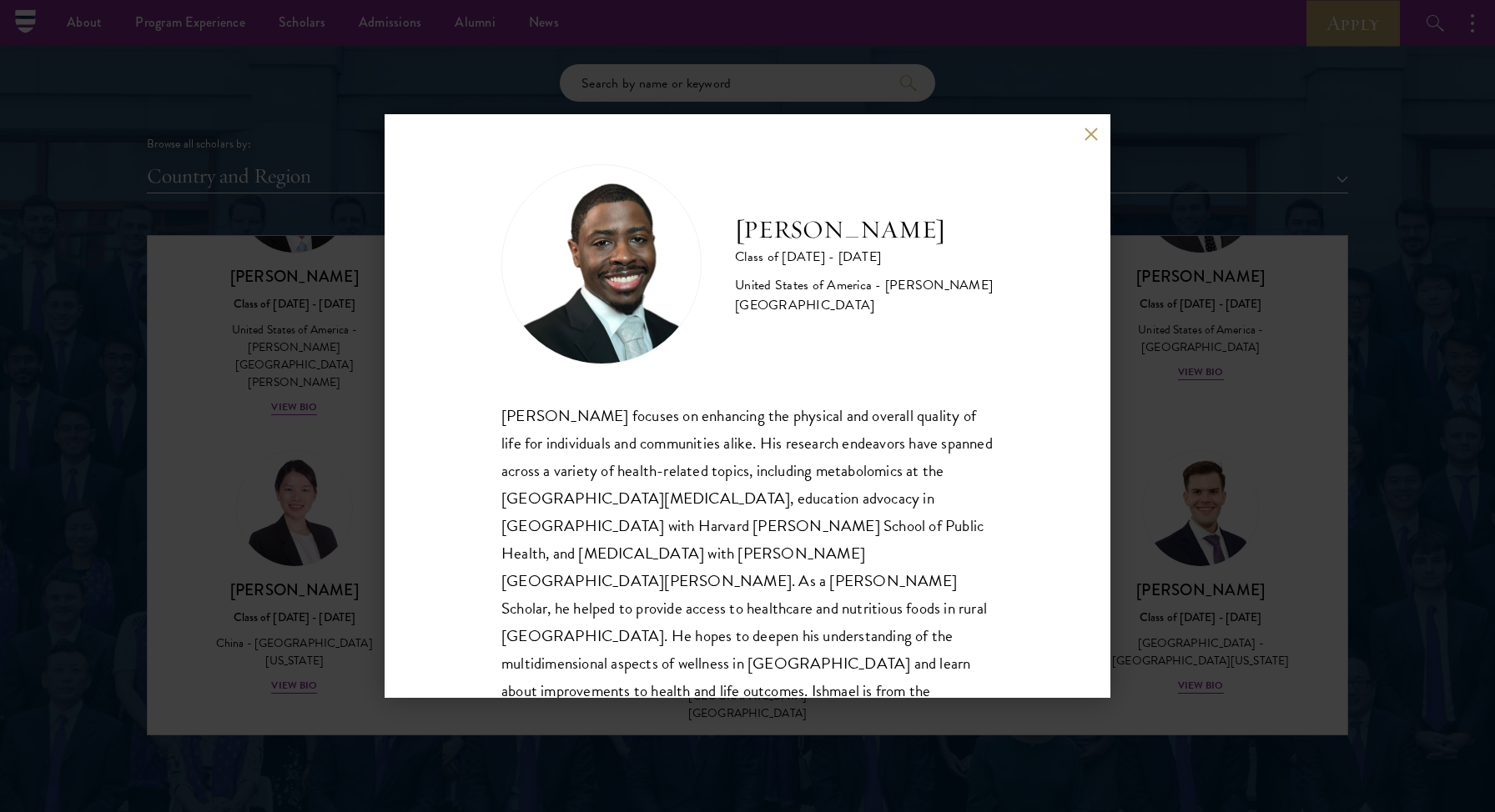
click at [1091, 130] on button at bounding box center [1090, 133] width 14 height 14
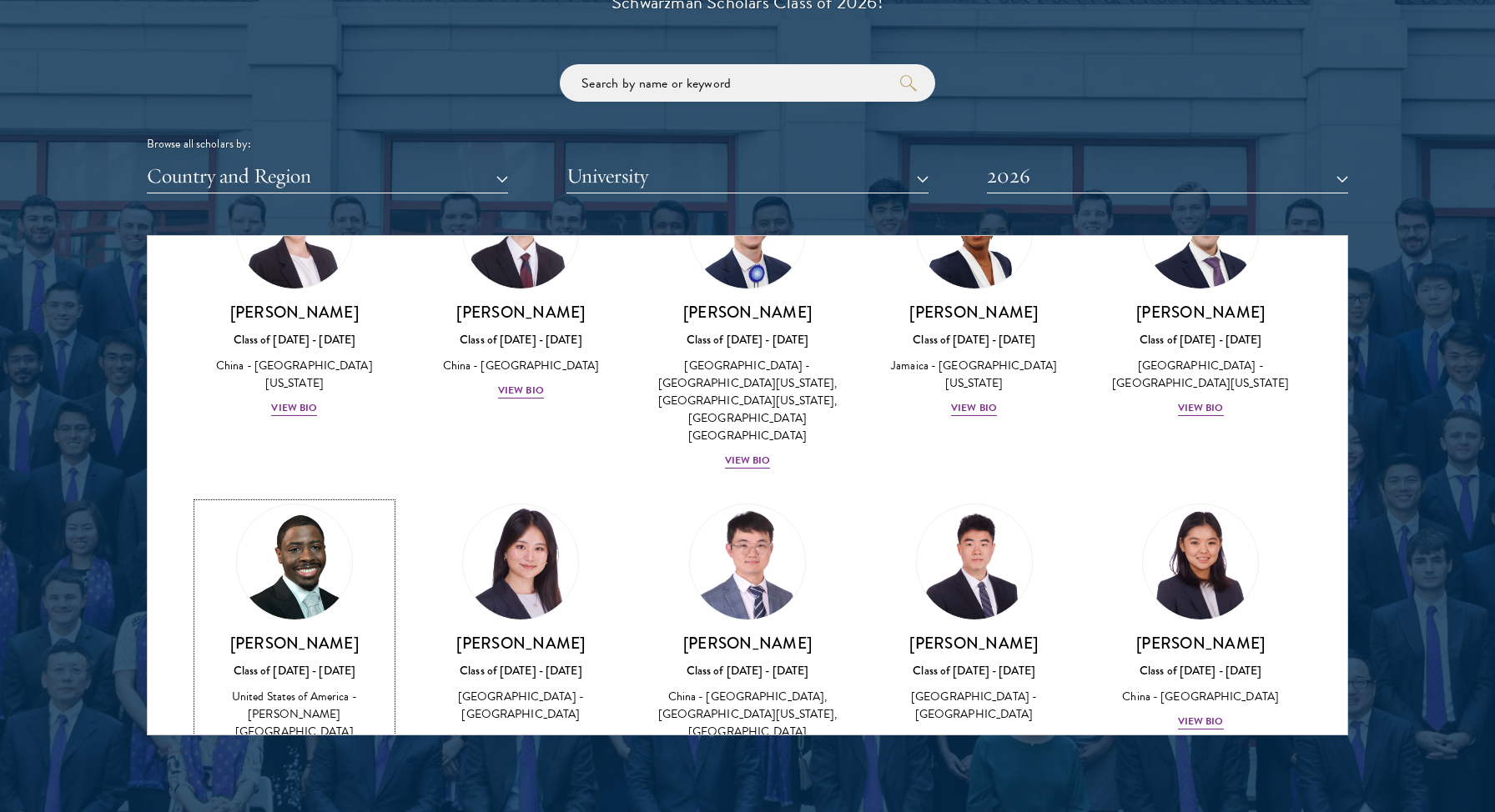
scroll to position [2044, 0]
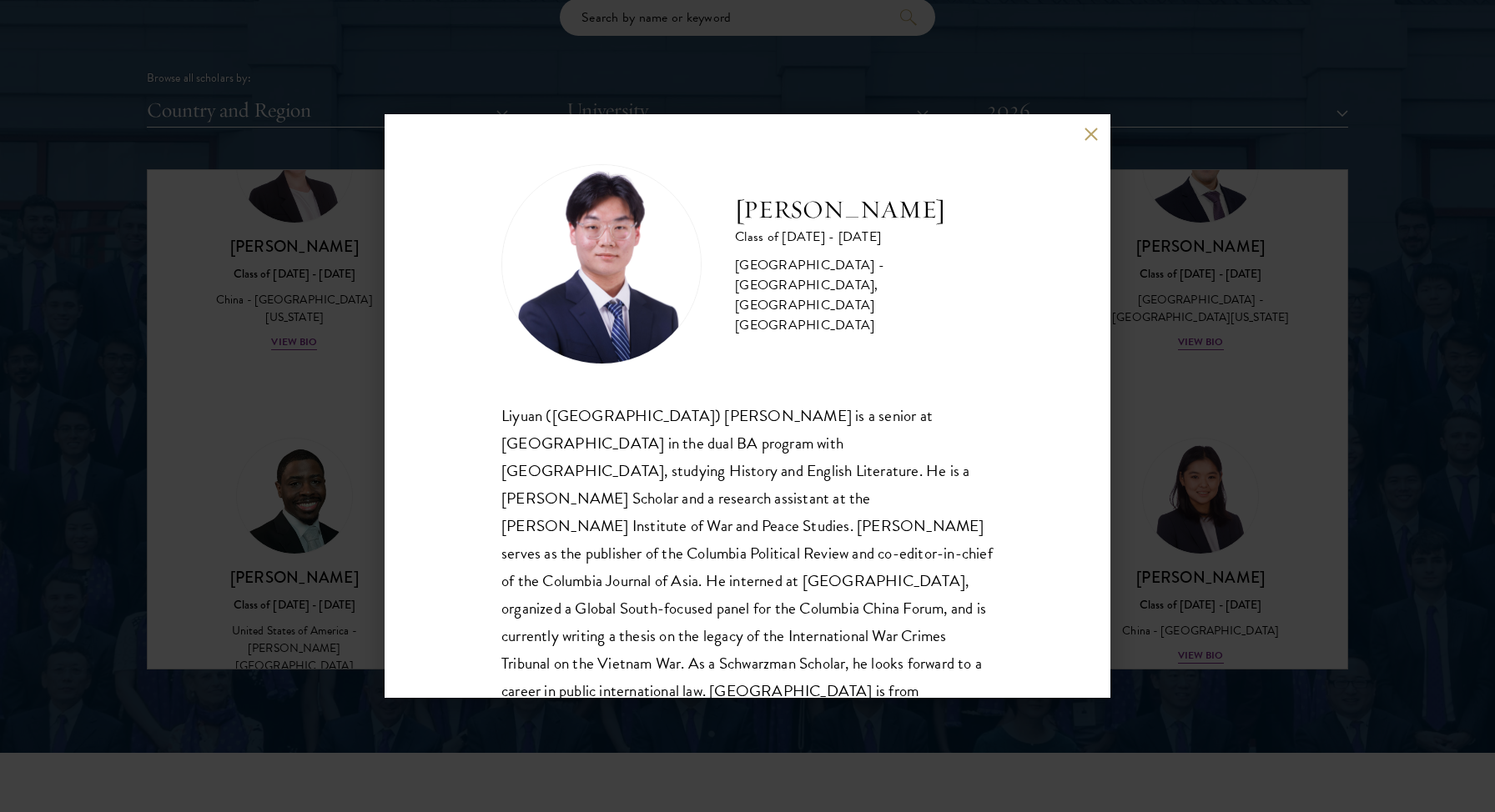
click at [1099, 138] on div "[PERSON_NAME] Class of [DATE] - [DATE] [GEOGRAPHIC_DATA] - [GEOGRAPHIC_DATA], […" at bounding box center [748, 406] width 726 height 583
click at [1094, 127] on button at bounding box center [1090, 133] width 14 height 14
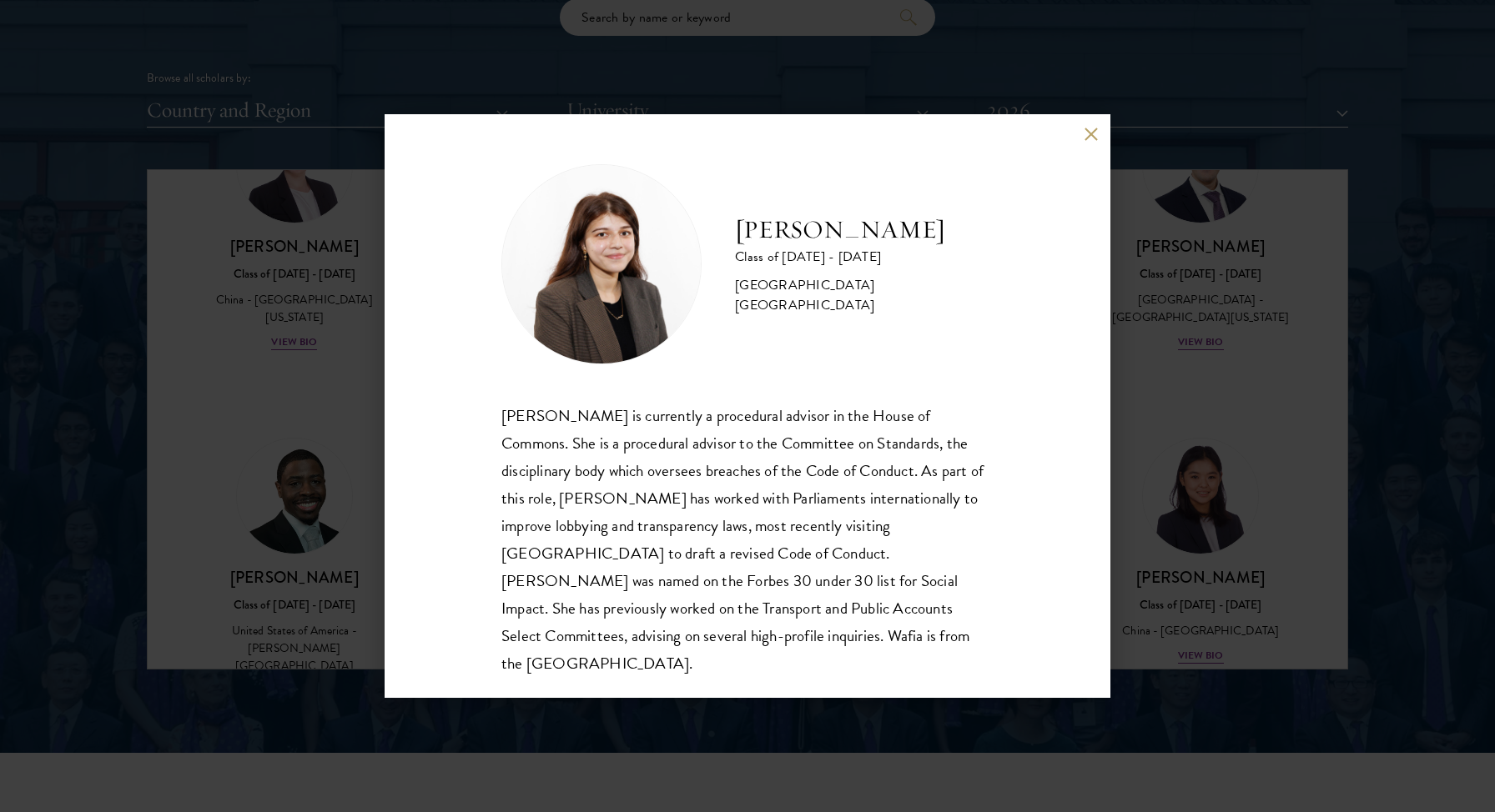
click at [1092, 139] on button at bounding box center [1090, 133] width 14 height 14
